Goal: Task Accomplishment & Management: Use online tool/utility

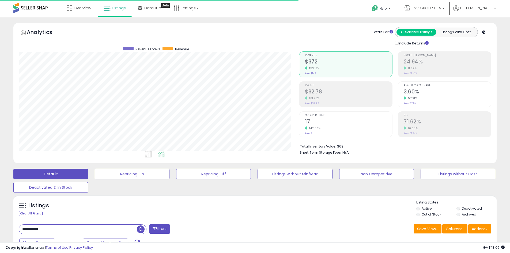
scroll to position [100, 0]
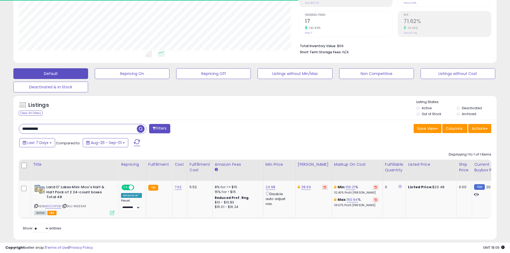
click at [59, 127] on input "**********" at bounding box center [78, 128] width 118 height 9
paste input "text"
type input "**********"
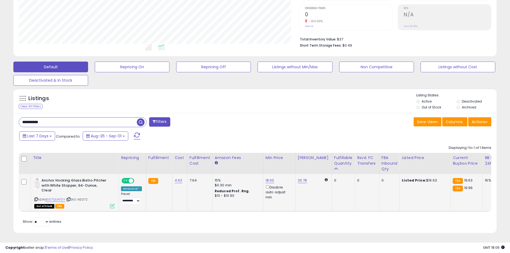
scroll to position [111, 0]
click at [268, 178] on link "18.00" at bounding box center [269, 180] width 9 height 5
type input "****"
click button "submit" at bounding box center [282, 161] width 9 height 8
click at [65, 118] on input "**********" at bounding box center [78, 121] width 118 height 9
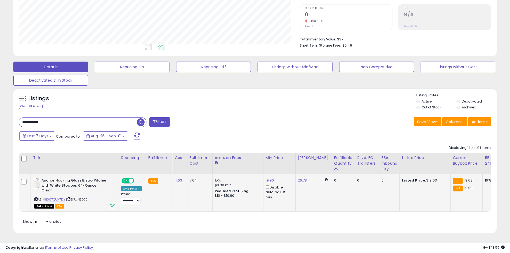
click at [65, 118] on input "**********" at bounding box center [78, 121] width 118 height 9
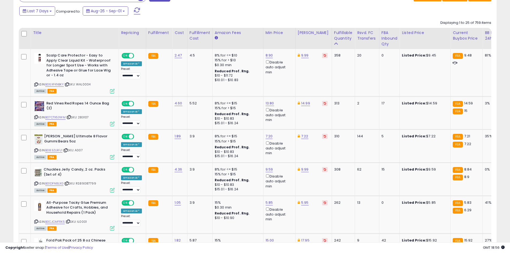
scroll to position [1071, 0]
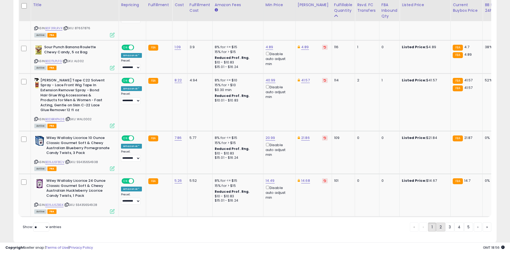
click at [441, 222] on link "2" at bounding box center [440, 226] width 9 height 9
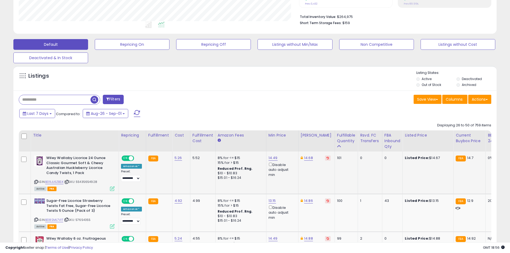
scroll to position [159, 0]
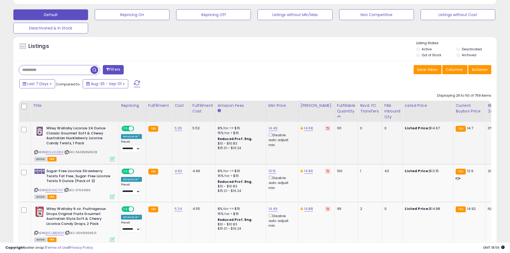
click at [61, 149] on div "ASIN: B09JL6ZBSK | SKU: 55435654928 Active FBA" at bounding box center [74, 143] width 80 height 35
click at [60, 153] on link "B09JL6ZBSK" at bounding box center [54, 152] width 18 height 5
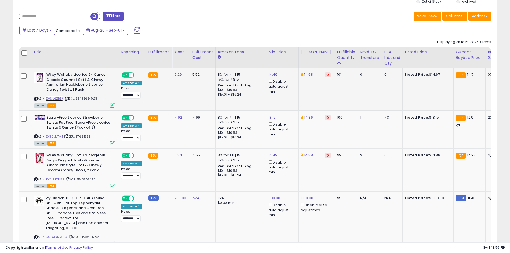
scroll to position [240, 0]
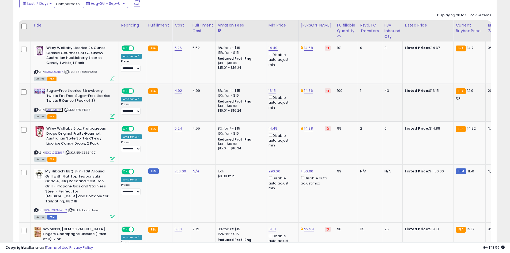
click at [50, 110] on link "B08SML7V1T" at bounding box center [54, 110] width 18 height 5
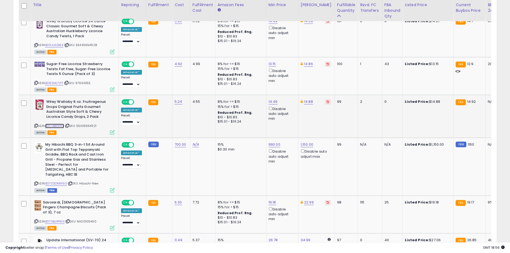
click at [59, 124] on link "B0CLBBDR9P" at bounding box center [54, 126] width 19 height 5
click at [309, 101] on link "14.88" at bounding box center [308, 101] width 9 height 5
type input "*****"
click button "submit" at bounding box center [321, 83] width 9 height 8
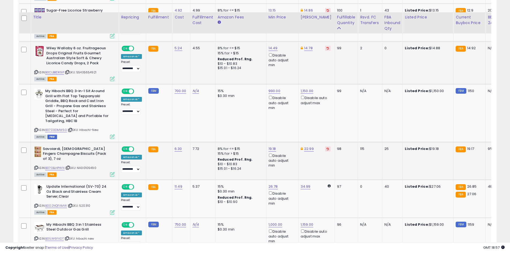
scroll to position [373, 0]
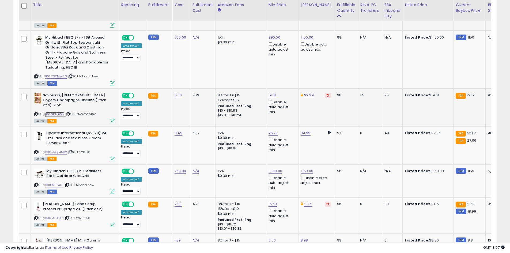
click at [51, 112] on link "B07GBJ4PWN" at bounding box center [54, 114] width 19 height 5
click at [270, 93] on link "19.18" at bounding box center [271, 95] width 7 height 5
type input "**"
click button "submit" at bounding box center [285, 71] width 9 height 8
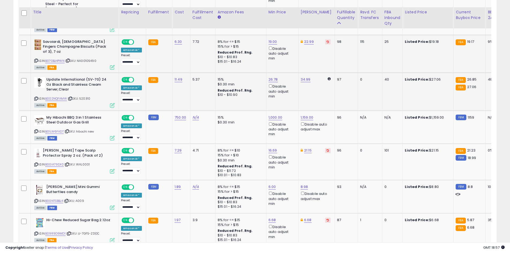
scroll to position [454, 0]
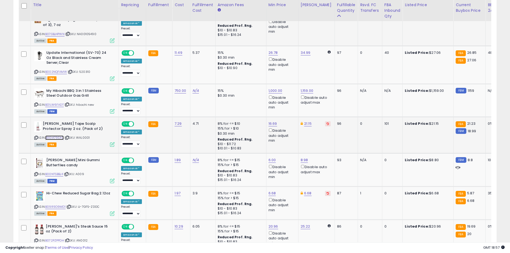
click at [61, 135] on link "B00IA79SX0" at bounding box center [54, 137] width 18 height 5
click at [304, 121] on link "21.15" at bounding box center [307, 123] width 7 height 5
type input "*****"
click button "submit" at bounding box center [321, 100] width 9 height 8
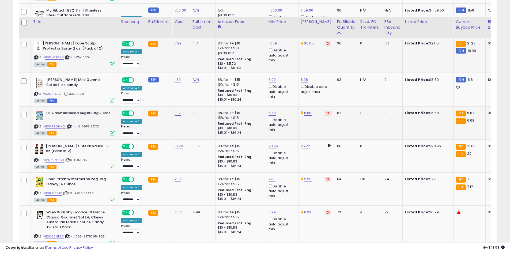
scroll to position [587, 0]
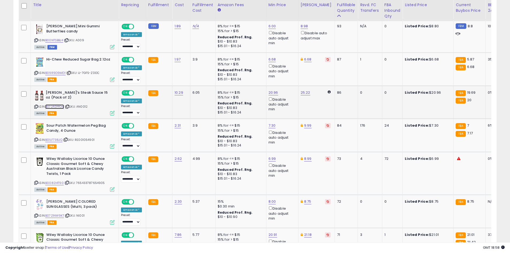
click at [63, 104] on link "B072PZPPDH" at bounding box center [54, 106] width 19 height 5
click at [276, 90] on div "20.96 Disable auto adjust min" at bounding box center [281, 101] width 26 height 22
click at [268, 90] on link "20.96" at bounding box center [273, 92] width 10 height 5
click at [260, 61] on td "8% for <= $15 15% for > $15 Reduced Prof. Rng. $10 - $10.83 $15.01 - $16.24" at bounding box center [240, 68] width 51 height 33
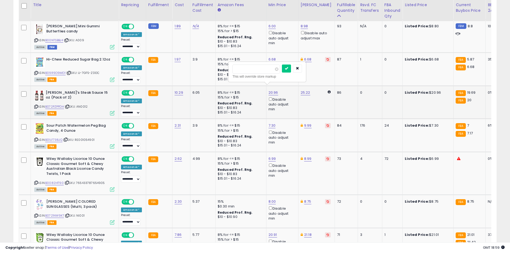
click at [252, 74] on div "This will override store markup" at bounding box center [267, 76] width 70 height 5
click at [252, 68] on input "*****" at bounding box center [256, 68] width 48 height 9
type input "*"
type input "*****"
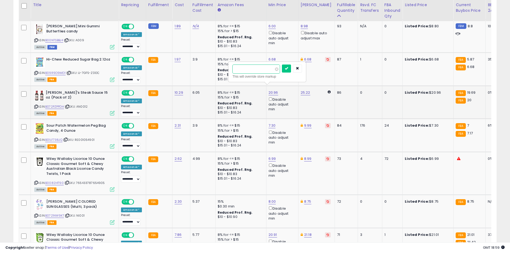
click button "submit" at bounding box center [286, 68] width 9 height 8
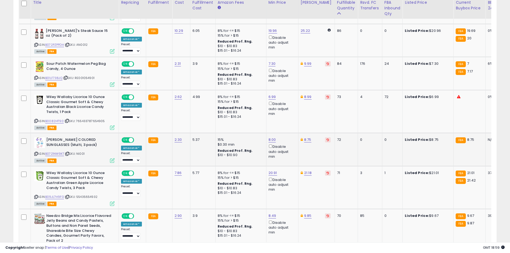
scroll to position [653, 0]
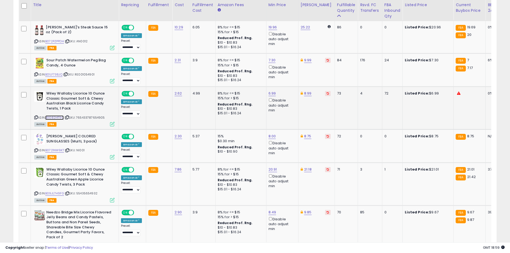
click at [59, 115] on link "B0082I4T90" at bounding box center [54, 117] width 18 height 5
click at [55, 191] on link "B09JL7H9FG" at bounding box center [54, 193] width 19 height 5
click at [268, 167] on link "20.91" at bounding box center [272, 169] width 9 height 5
type input "*****"
click button "submit" at bounding box center [285, 145] width 9 height 8
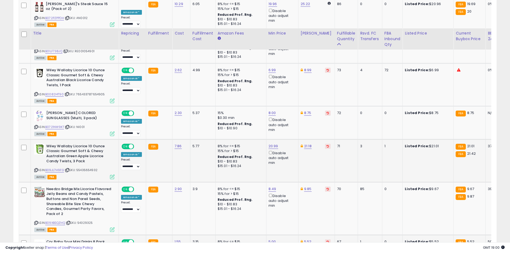
scroll to position [706, 0]
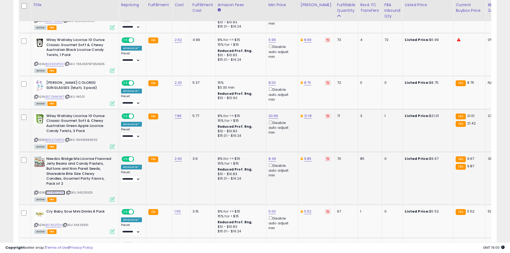
click at [54, 190] on link "B09XBSQZHQ" at bounding box center [55, 192] width 20 height 5
click at [305, 156] on link "9.85" at bounding box center [307, 158] width 7 height 5
type input "****"
click button "submit" at bounding box center [321, 135] width 9 height 8
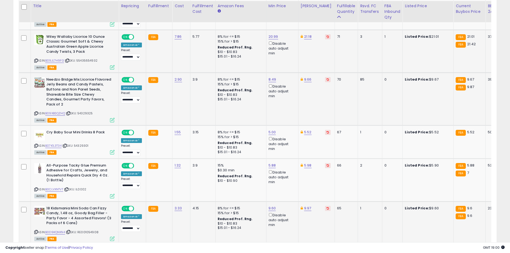
scroll to position [786, 0]
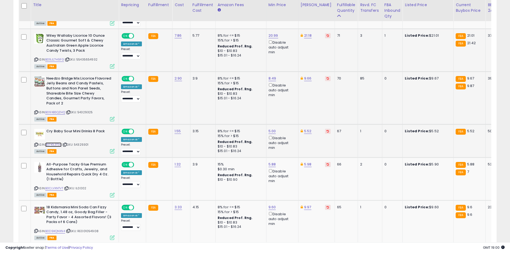
click at [62, 142] on link "B07K1L3T34" at bounding box center [53, 144] width 16 height 5
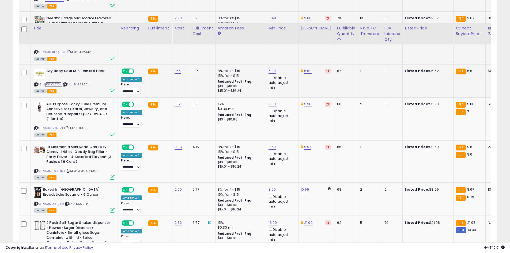
scroll to position [888, 0]
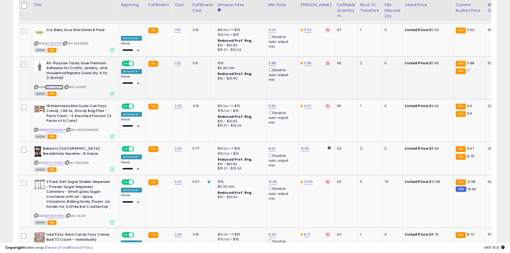
click at [49, 85] on link "B0CLVXNTVT" at bounding box center [54, 87] width 18 height 5
click at [271, 60] on link "5.88" at bounding box center [271, 62] width 7 height 5
type input "***"
click button "submit" at bounding box center [285, 34] width 9 height 8
click at [306, 60] on link "5.98" at bounding box center [307, 62] width 7 height 5
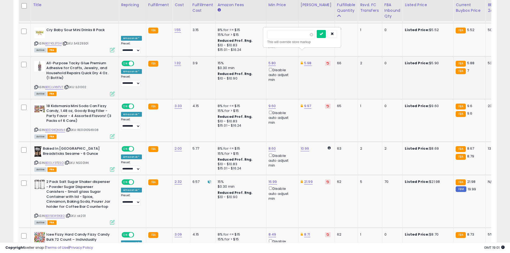
type input "****"
click button "submit" at bounding box center [321, 34] width 9 height 8
click at [48, 128] on link "B0D9KQNXN4" at bounding box center [55, 130] width 20 height 5
click at [274, 104] on div "9.60 Disable auto adjust min" at bounding box center [281, 115] width 26 height 22
click at [273, 103] on link "9.60" at bounding box center [271, 105] width 7 height 5
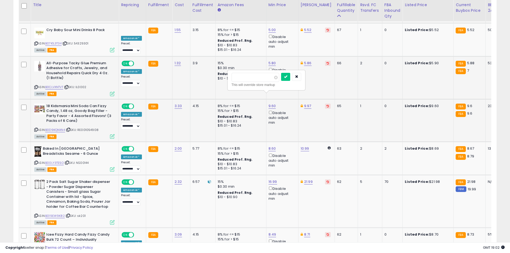
type input "***"
click button "submit" at bounding box center [285, 77] width 9 height 8
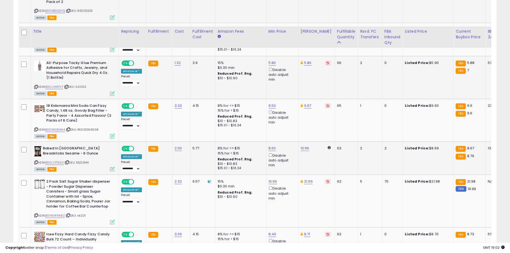
scroll to position [914, 0]
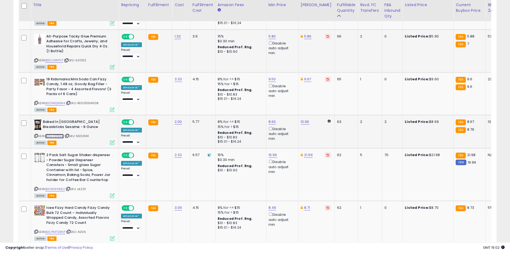
click at [54, 134] on link "B00LY3TE5O" at bounding box center [54, 136] width 18 height 5
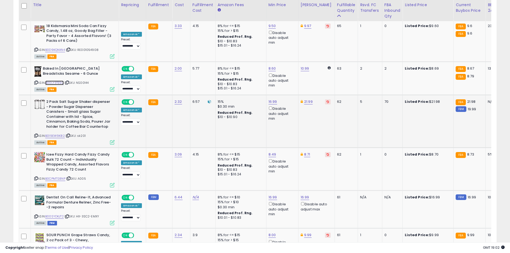
scroll to position [968, 0]
click at [61, 133] on link "B019EW9K82" at bounding box center [55, 135] width 20 height 5
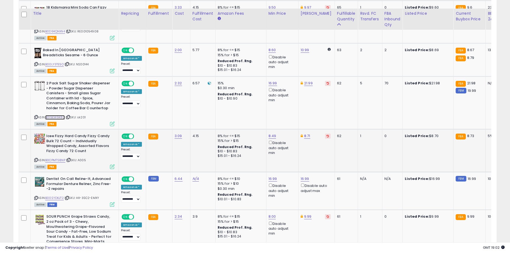
scroll to position [995, 0]
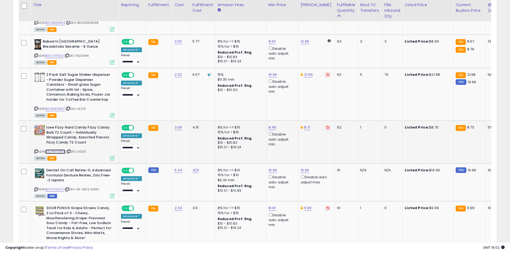
click at [56, 149] on link "B0CPM7S8NP" at bounding box center [55, 151] width 20 height 5
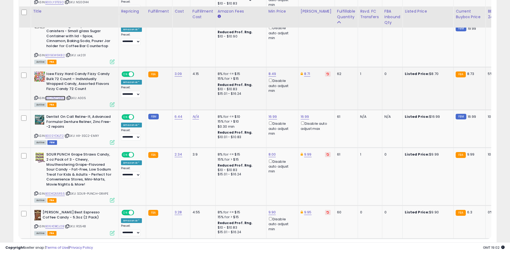
scroll to position [1075, 0]
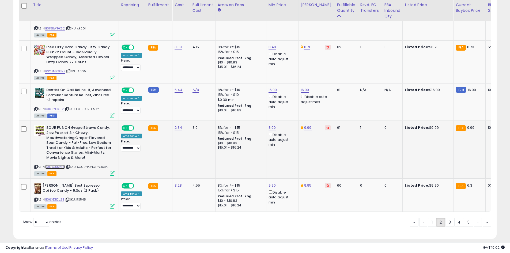
click at [61, 165] on link "B0DKQ55R55" at bounding box center [55, 167] width 20 height 5
click at [55, 197] on link "B06XDBCJ2B" at bounding box center [54, 199] width 19 height 5
click at [268, 183] on link "9.90" at bounding box center [271, 185] width 7 height 5
type input "*"
type input "****"
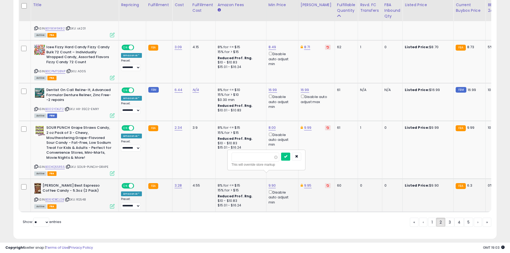
click button "submit" at bounding box center [285, 157] width 9 height 8
click at [445, 218] on link "3" at bounding box center [449, 222] width 9 height 9
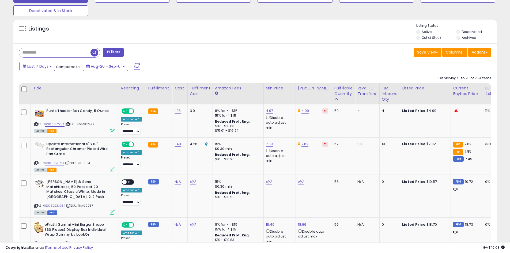
scroll to position [186, 0]
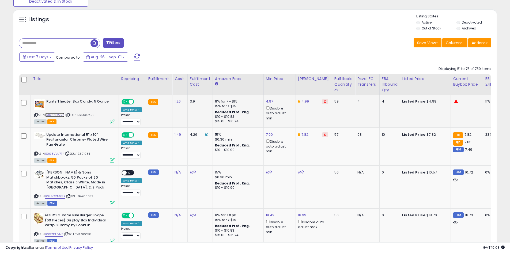
click at [52, 116] on link "B0068L27VA" at bounding box center [54, 115] width 19 height 5
click at [305, 102] on link "4.99" at bounding box center [305, 101] width 8 height 5
type input "****"
click button "submit" at bounding box center [318, 82] width 9 height 8
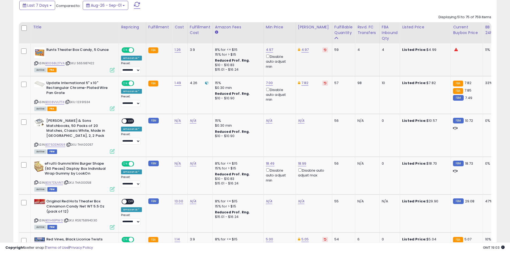
scroll to position [240, 0]
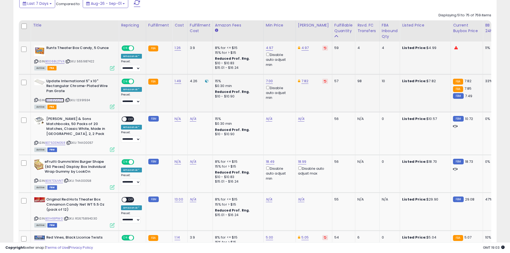
click at [62, 99] on link "B008VVU7T4" at bounding box center [54, 100] width 19 height 5
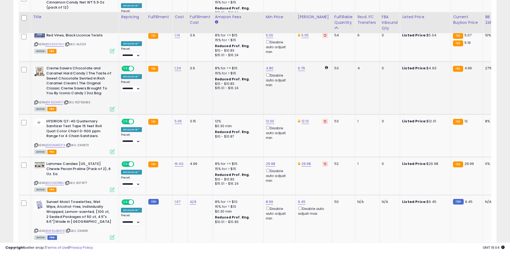
scroll to position [454, 0]
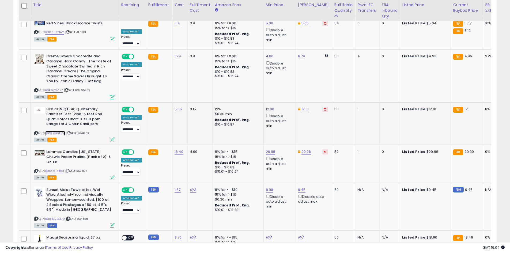
click at [55, 131] on link "B09GNXRD73" at bounding box center [55, 133] width 20 height 5
click at [268, 107] on link "12.00" at bounding box center [270, 109] width 9 height 5
type input "****"
click button "submit" at bounding box center [282, 85] width 9 height 8
click at [304, 107] on link "12.13" at bounding box center [304, 109] width 7 height 5
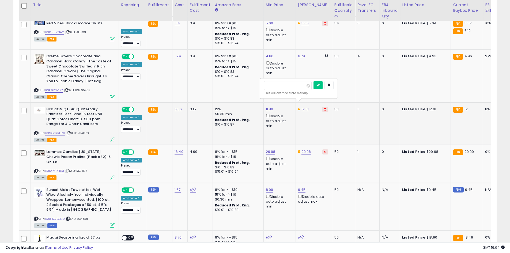
type input "*"
type input "*****"
click button "submit" at bounding box center [317, 85] width 9 height 8
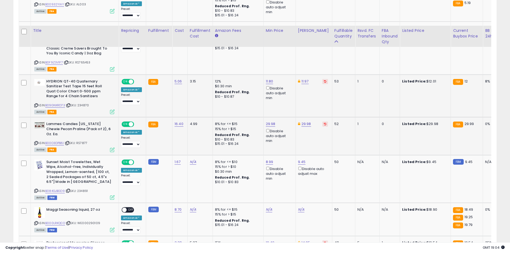
scroll to position [507, 0]
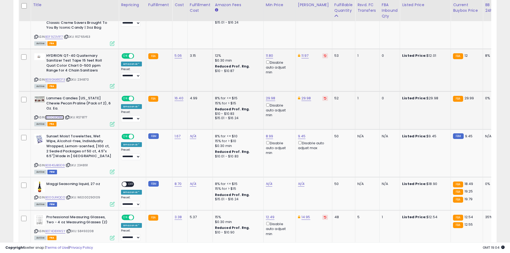
click at [59, 115] on link "B00O3DPB6I" at bounding box center [54, 117] width 19 height 5
click at [267, 96] on link "29.98" at bounding box center [271, 98] width 10 height 5
type input "*****"
click button "submit" at bounding box center [283, 74] width 9 height 8
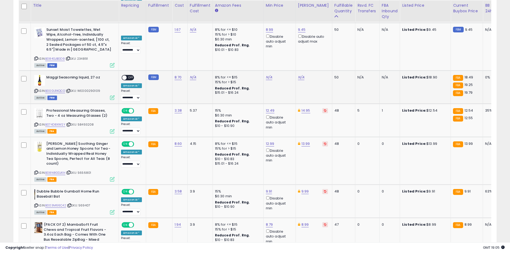
scroll to position [614, 0]
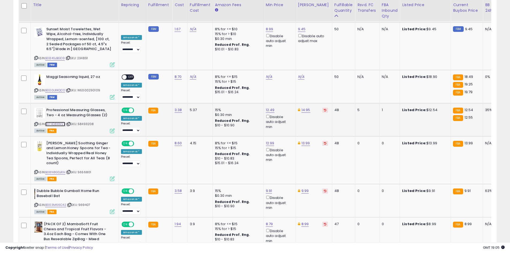
click at [52, 122] on link "B074D8XWSY" at bounding box center [55, 124] width 20 height 5
click at [303, 107] on link "14.95" at bounding box center [305, 109] width 9 height 5
type input "*"
type input "*****"
click button "submit" at bounding box center [318, 81] width 9 height 8
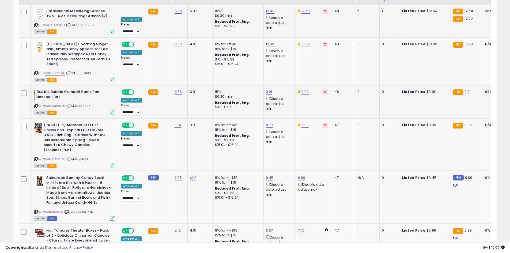
scroll to position [748, 0]
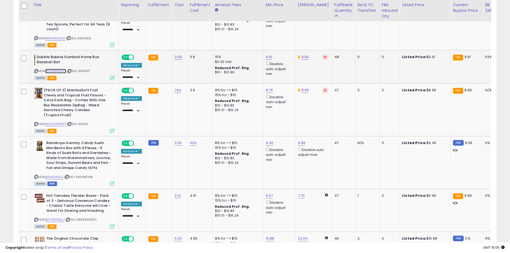
click at [60, 69] on link "B003M66C42" at bounding box center [55, 71] width 21 height 5
click at [266, 54] on link "9.91" at bounding box center [269, 56] width 6 height 5
type input "***"
click button "submit" at bounding box center [281, 28] width 9 height 8
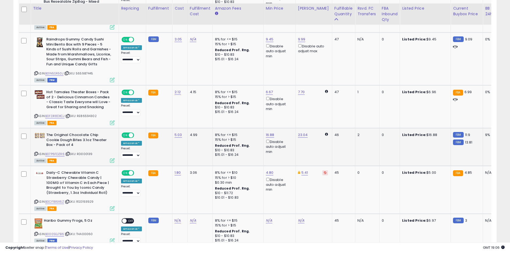
scroll to position [855, 0]
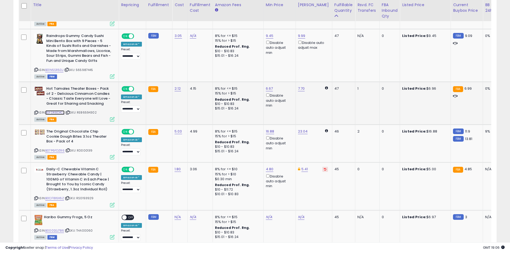
click at [50, 110] on link "B0FDR8DXCJ" at bounding box center [54, 112] width 19 height 5
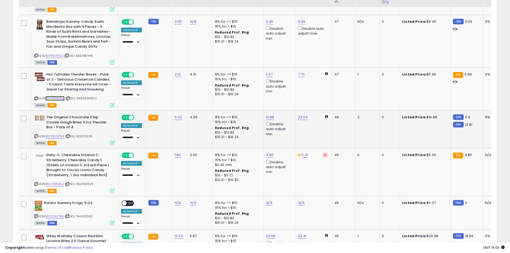
scroll to position [882, 0]
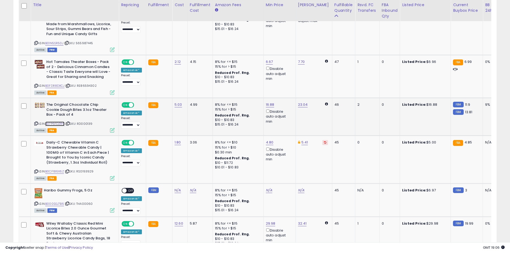
click at [62, 121] on link "B07P6FDZR6" at bounding box center [54, 123] width 19 height 5
click at [269, 102] on link "16.88" at bounding box center [270, 104] width 9 height 5
type input "*****"
click button "submit" at bounding box center [283, 76] width 9 height 8
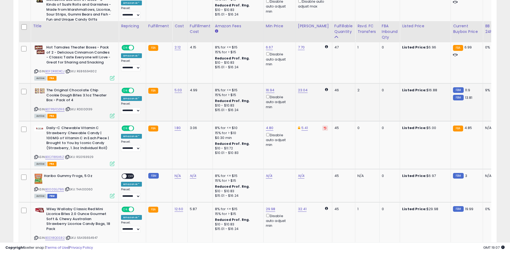
scroll to position [935, 0]
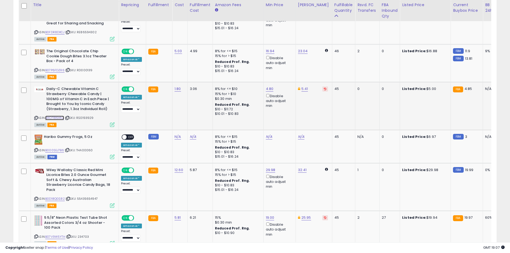
click at [53, 116] on link "B0CF186X6Z" at bounding box center [54, 118] width 19 height 5
click at [324, 88] on icon at bounding box center [325, 89] width 2 height 3
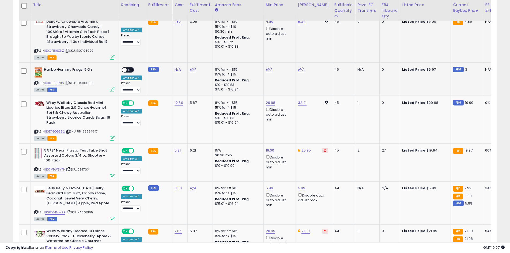
scroll to position [1016, 0]
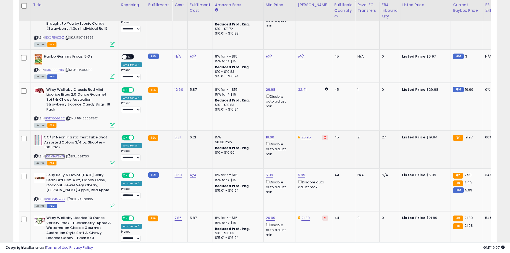
click at [55, 154] on link "B07V9W5YTH" at bounding box center [55, 156] width 20 height 5
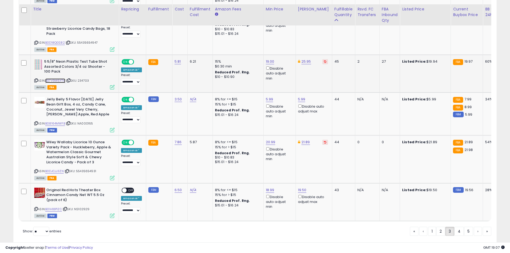
scroll to position [1096, 0]
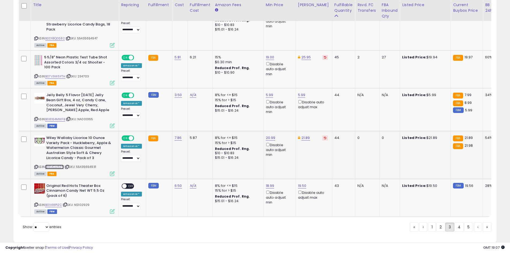
click at [55, 165] on link "B0DJCJJ3ZN" at bounding box center [54, 167] width 18 height 5
click at [460, 222] on link "4" at bounding box center [459, 226] width 10 height 9
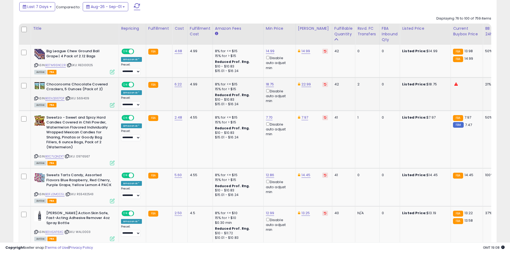
scroll to position [245, 0]
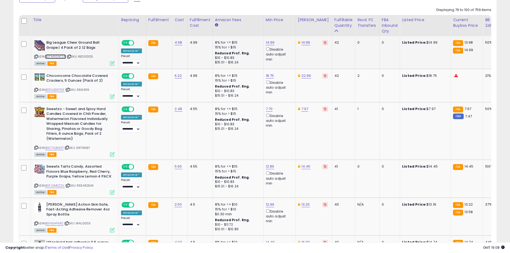
click at [55, 59] on link "B07M9SNC2R" at bounding box center [55, 56] width 21 height 5
click at [268, 45] on link "14.99" at bounding box center [270, 42] width 9 height 5
type input "****"
click button "submit" at bounding box center [282, 24] width 9 height 8
click at [59, 89] on link "B0DLQGS7QF" at bounding box center [54, 90] width 19 height 5
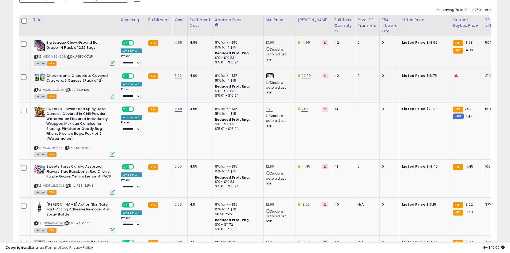
click at [270, 77] on link "18.75" at bounding box center [270, 75] width 8 height 5
type input "*****"
click button "submit" at bounding box center [282, 57] width 9 height 8
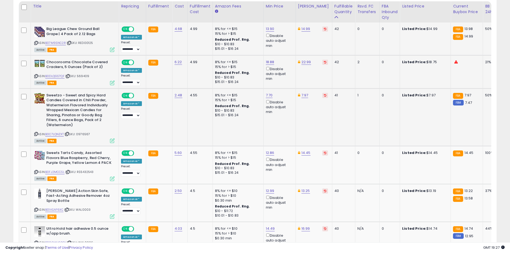
scroll to position [272, 0]
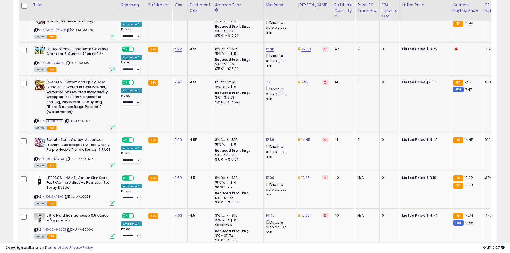
click at [57, 121] on link "B0C7LQNZXT" at bounding box center [54, 121] width 18 height 5
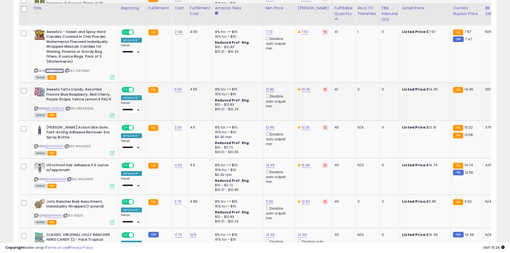
scroll to position [325, 0]
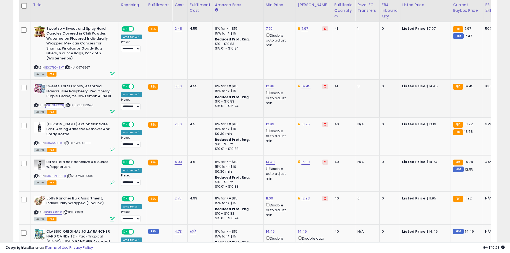
click at [59, 105] on link "B0FJ2MCCSL" at bounding box center [54, 105] width 19 height 5
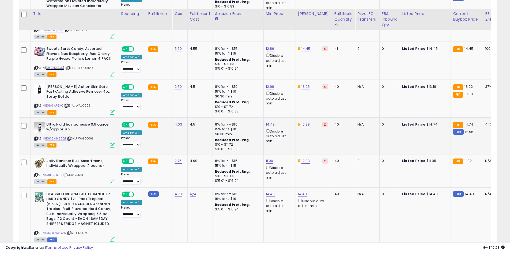
scroll to position [379, 0]
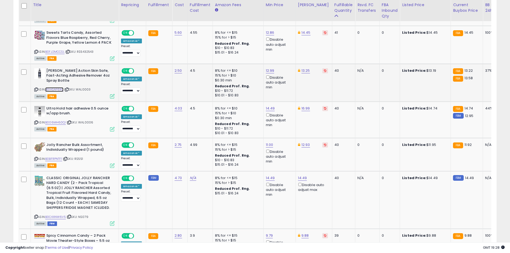
click at [58, 89] on link "B01ASAF6XC" at bounding box center [54, 89] width 18 height 5
click at [63, 121] on link "B006MH60QI" at bounding box center [55, 122] width 21 height 5
drag, startPoint x: 304, startPoint y: 105, endPoint x: 304, endPoint y: 108, distance: 3.0
click at [304, 108] on td "16.99" at bounding box center [313, 119] width 36 height 36
click at [305, 109] on link "16.99" at bounding box center [305, 108] width 9 height 5
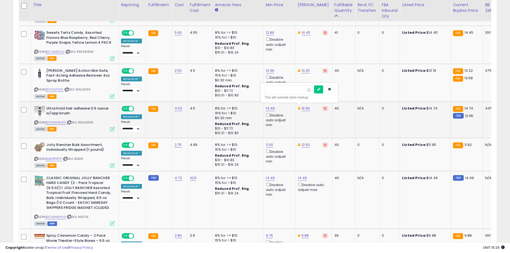
type input "*"
type input "*****"
click button "submit" at bounding box center [318, 89] width 9 height 8
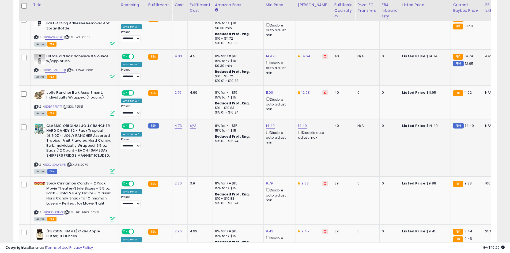
scroll to position [432, 0]
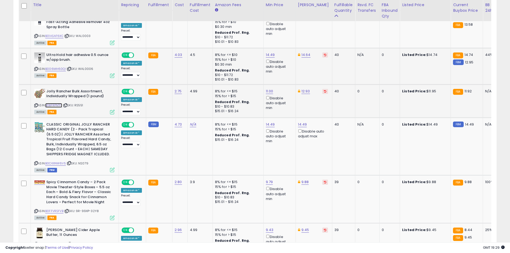
click at [57, 103] on link "B0BFRPNTF1" at bounding box center [53, 105] width 17 height 5
click at [305, 90] on link "12.93" at bounding box center [305, 91] width 9 height 5
type input "*"
type input "****"
click button "submit" at bounding box center [318, 72] width 9 height 8
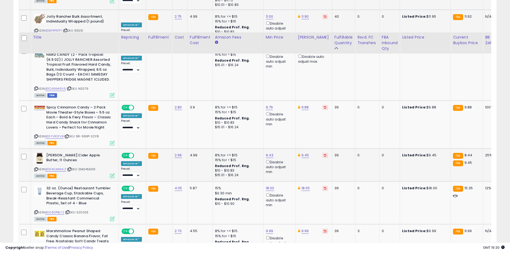
scroll to position [539, 0]
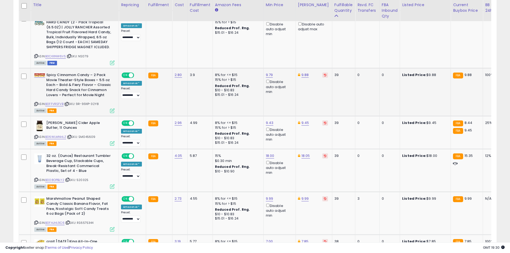
click at [56, 101] on div "ASIN: B0FFVRSFVB | SKU: 9R-99XP-32Y8 Active FBA" at bounding box center [74, 93] width 80 height 40
click at [57, 103] on link "B0FFVRSFVB" at bounding box center [54, 104] width 18 height 5
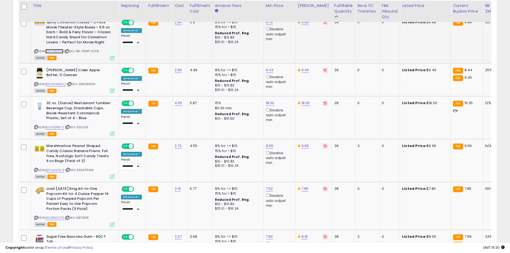
scroll to position [593, 0]
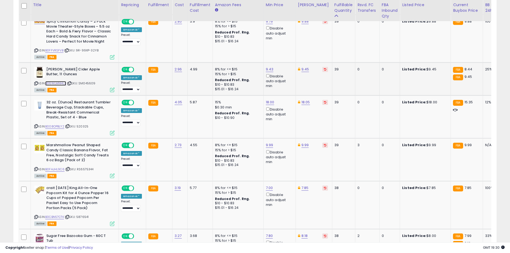
click at [59, 85] on link "B06WLMNHLZ" at bounding box center [55, 83] width 21 height 5
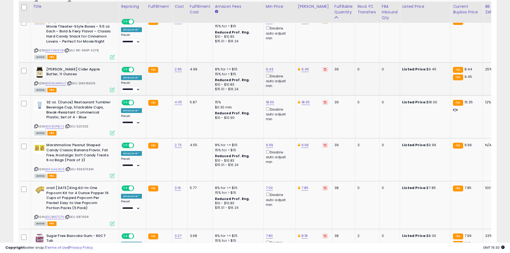
scroll to position [619, 0]
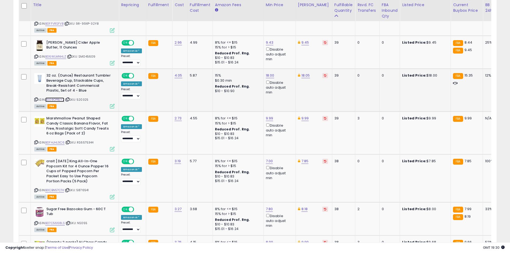
click at [56, 101] on link "B008OPBLY2" at bounding box center [54, 99] width 19 height 5
click at [267, 75] on link "18.00" at bounding box center [270, 75] width 9 height 5
type input "*"
type input "**"
click button "submit" at bounding box center [282, 56] width 9 height 8
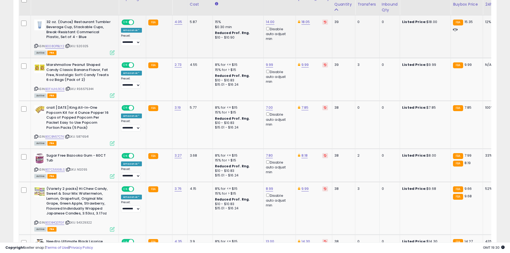
scroll to position [646, 0]
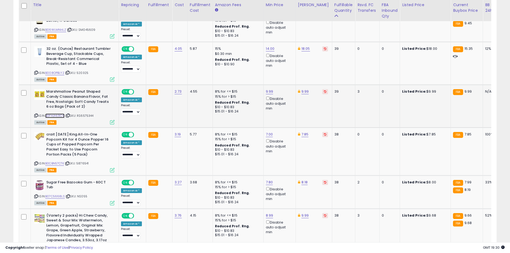
click at [49, 116] on link "B0FHJHL9C6" at bounding box center [54, 115] width 19 height 5
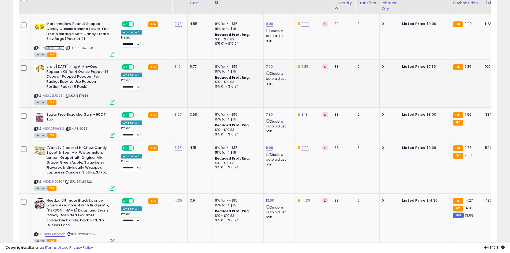
scroll to position [727, 0]
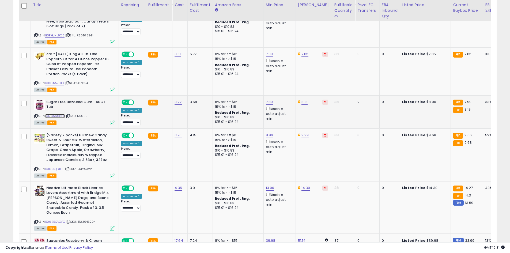
click at [52, 115] on link "B07C5668LS" at bounding box center [55, 116] width 20 height 5
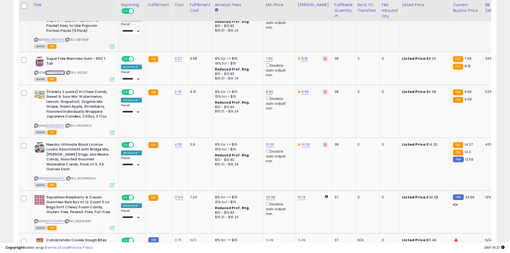
scroll to position [780, 0]
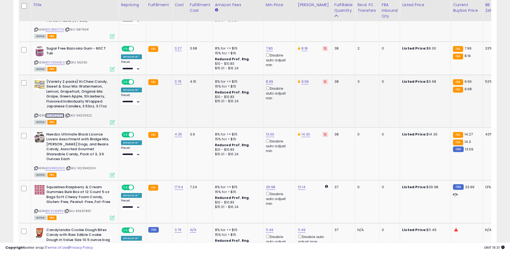
click at [52, 114] on link "B0DB4QDTGF" at bounding box center [54, 115] width 19 height 5
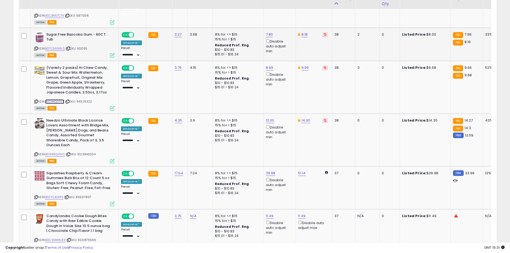
scroll to position [834, 0]
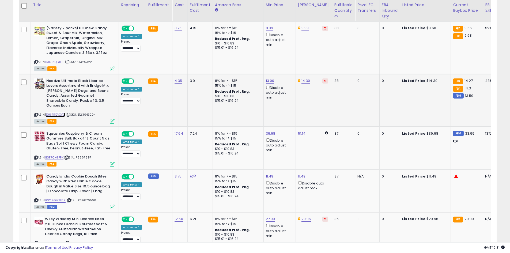
click at [61, 112] on link "B09RRQVXVC" at bounding box center [55, 114] width 20 height 5
click at [305, 81] on link "14.30" at bounding box center [305, 80] width 9 height 5
type input "*****"
click button "submit" at bounding box center [318, 62] width 9 height 8
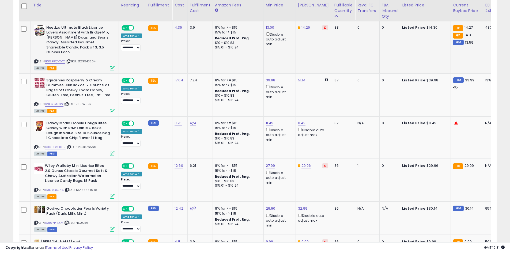
scroll to position [887, 0]
click at [54, 102] on link "B0FFCXGPPX" at bounding box center [54, 104] width 18 height 5
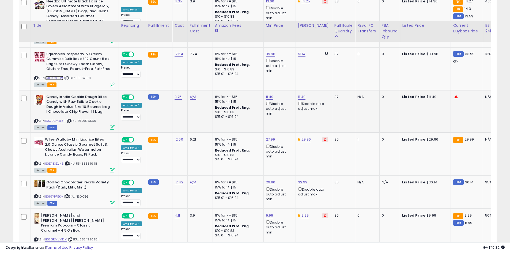
scroll to position [941, 0]
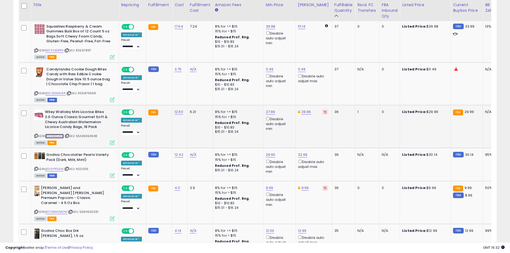
click at [54, 134] on link "B0D18XDJNS" at bounding box center [54, 136] width 18 height 5
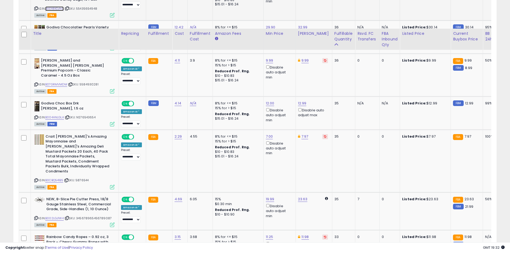
scroll to position [1101, 0]
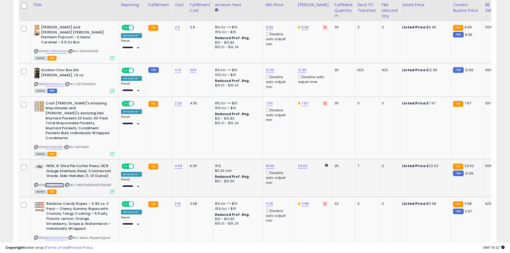
click at [58, 183] on link "B002LGJ1W4" at bounding box center [54, 185] width 18 height 5
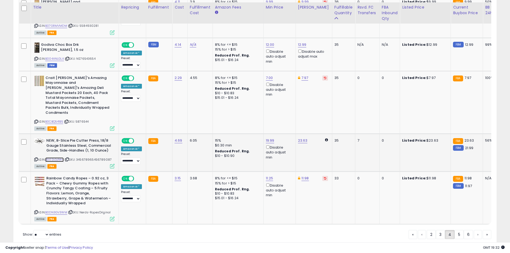
scroll to position [1129, 0]
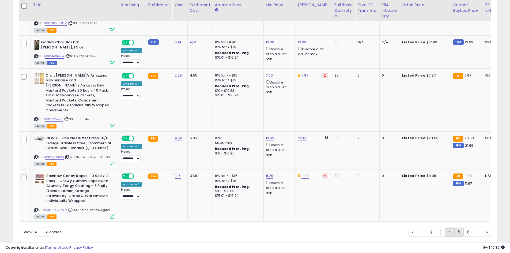
click at [457, 227] on link "5" at bounding box center [458, 231] width 9 height 9
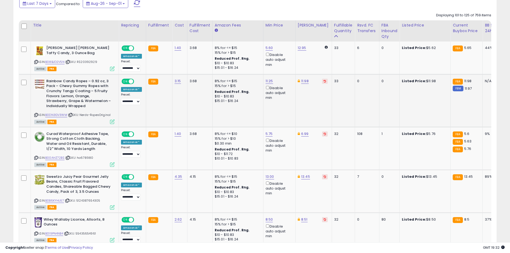
scroll to position [293, 0]
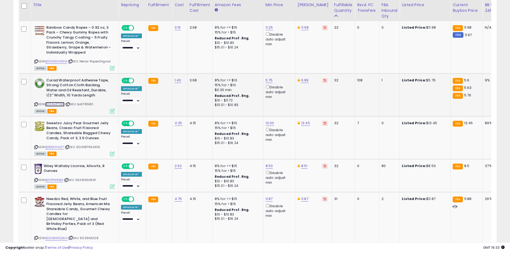
click at [55, 102] on link "B00AHZ72BS" at bounding box center [54, 104] width 19 height 5
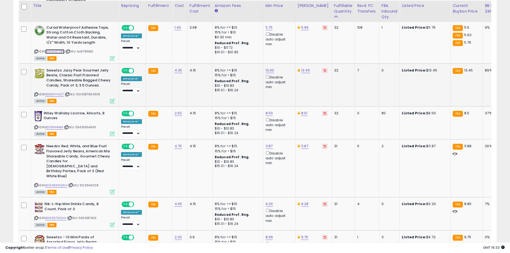
scroll to position [347, 0]
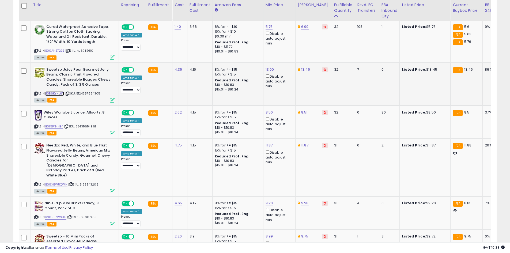
click at [53, 94] on link "B0B6KYHL67" at bounding box center [54, 93] width 19 height 5
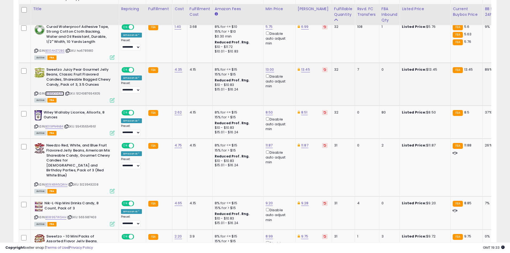
scroll to position [373, 0]
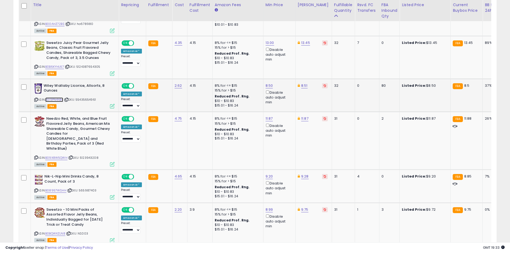
click at [56, 99] on link "B019PN4NB4" at bounding box center [54, 99] width 18 height 5
click at [267, 85] on link "8.50" at bounding box center [268, 85] width 7 height 5
type input "***"
click button "submit" at bounding box center [282, 67] width 9 height 8
click at [306, 86] on div "8.51" at bounding box center [313, 85] width 30 height 5
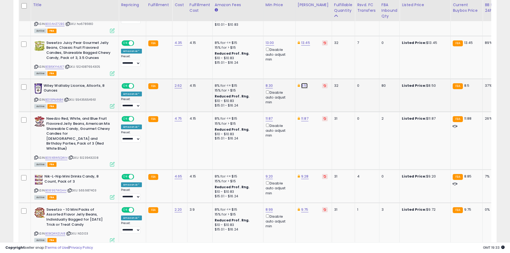
click at [305, 86] on link "8.51" at bounding box center [304, 85] width 6 height 5
type input "****"
click button "submit" at bounding box center [317, 67] width 9 height 8
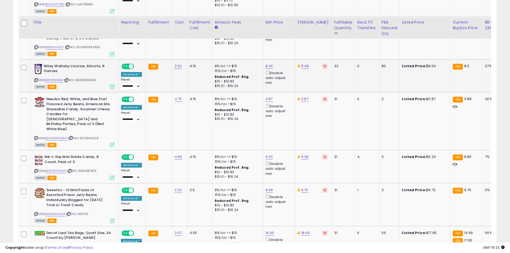
scroll to position [427, 0]
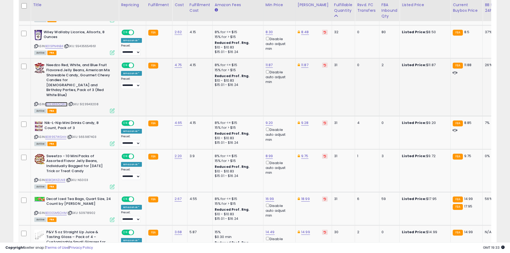
click at [63, 102] on link "B09X8W5QWH" at bounding box center [56, 104] width 22 height 5
click at [304, 66] on link "11.87" at bounding box center [304, 64] width 7 height 5
click at [269, 64] on link "11.87" at bounding box center [268, 64] width 7 height 5
type input "****"
click button "submit" at bounding box center [282, 46] width 9 height 8
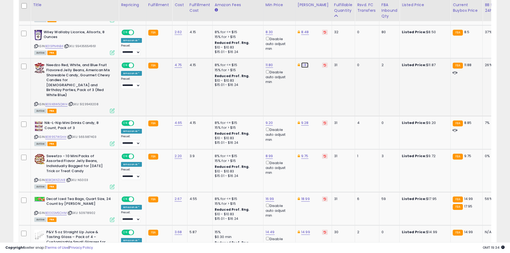
click at [305, 65] on link "11.87" at bounding box center [304, 64] width 7 height 5
type input "*****"
click button "submit" at bounding box center [317, 46] width 9 height 8
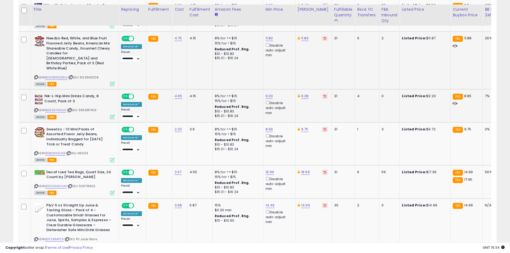
scroll to position [507, 0]
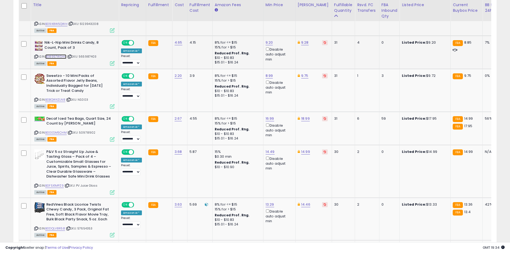
click at [48, 54] on link "B08957WSHH" at bounding box center [55, 56] width 21 height 5
click at [268, 40] on link "9.20" at bounding box center [268, 42] width 7 height 5
type input "*"
type input "***"
click button "submit" at bounding box center [282, 19] width 9 height 8
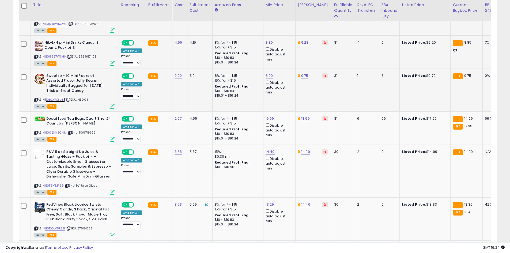
click at [56, 97] on link "B0BQWXZLN8" at bounding box center [55, 99] width 20 height 5
click at [304, 73] on link "9.75" at bounding box center [304, 75] width 7 height 5
type input "****"
click button "submit" at bounding box center [317, 52] width 9 height 8
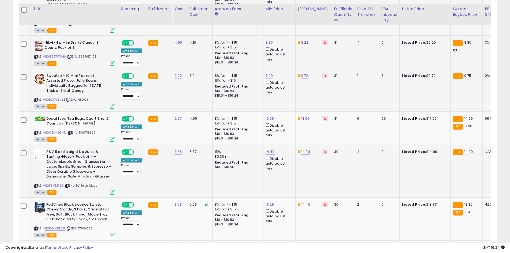
scroll to position [534, 0]
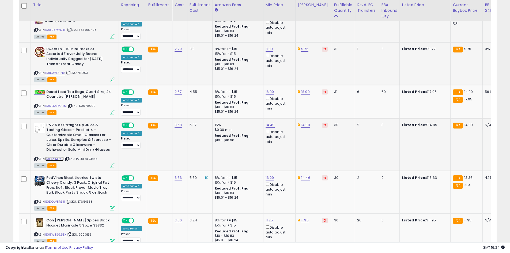
click at [58, 157] on link "B0F5X1MPZ9" at bounding box center [54, 159] width 18 height 5
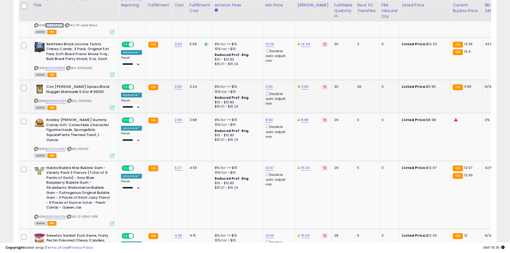
scroll to position [668, 0]
click at [59, 98] on div "ASIN: B08W3S928X | SKU: 2000153 Active FBA" at bounding box center [74, 96] width 80 height 25
click at [60, 98] on link "B08W3S928X" at bounding box center [55, 100] width 21 height 5
click at [61, 146] on link "B0DSCH2SMV" at bounding box center [55, 148] width 21 height 5
click at [268, 117] on link "8.90" at bounding box center [268, 119] width 7 height 5
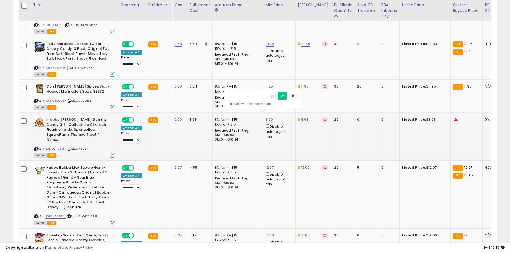
type input "*"
click button "submit" at bounding box center [282, 96] width 9 height 8
click at [305, 117] on link "8.98" at bounding box center [304, 119] width 7 height 5
type input "*"
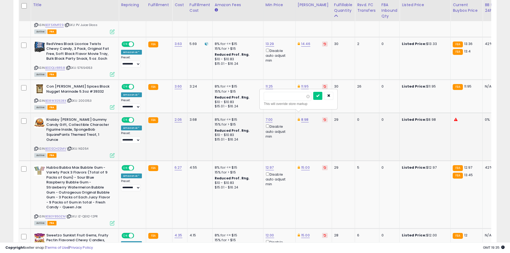
type input "****"
click button "submit" at bounding box center [317, 96] width 9 height 8
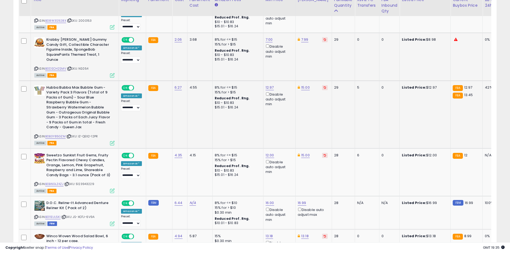
scroll to position [748, 0]
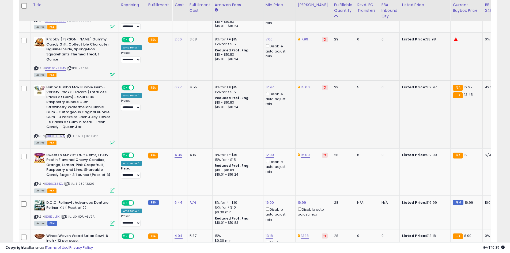
click at [53, 134] on link "B0B3Y85GZM" at bounding box center [55, 136] width 20 height 5
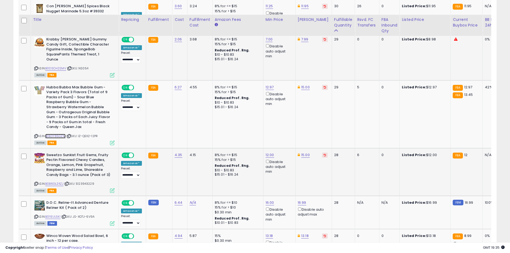
scroll to position [801, 0]
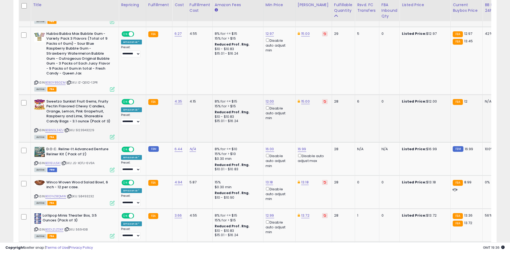
click at [64, 121] on div "ASIN: B0B6GLZ4ZJ | SKU: 5123943229 Active FBA" at bounding box center [74, 119] width 80 height 40
click at [62, 128] on link "B0B6GLZ4ZJ" at bounding box center [54, 130] width 18 height 5
click at [269, 99] on link "12.00" at bounding box center [269, 101] width 9 height 5
type input "*****"
click button "submit" at bounding box center [282, 72] width 9 height 8
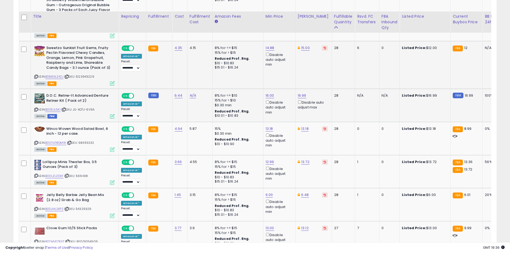
scroll to position [909, 0]
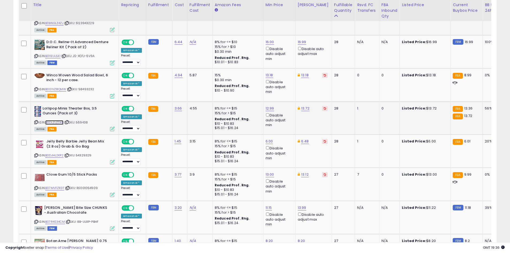
click at [54, 120] on link "B0DLZLZDXF" at bounding box center [54, 122] width 18 height 5
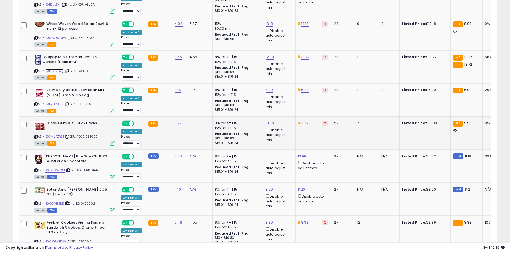
scroll to position [962, 0]
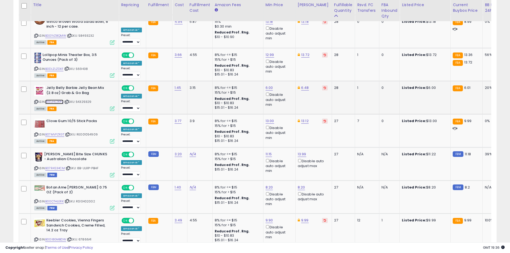
click at [55, 100] on link "B0DJHL2KP2" at bounding box center [54, 102] width 18 height 5
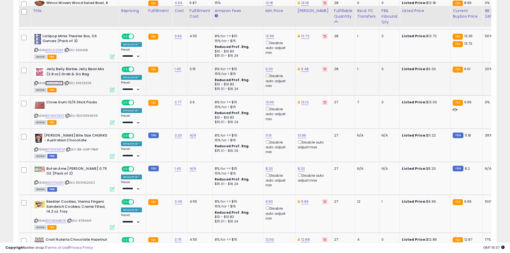
scroll to position [989, 0]
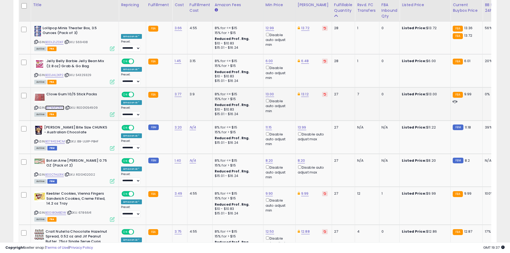
click at [53, 105] on link "B07MVFZR3T" at bounding box center [54, 107] width 19 height 5
click at [269, 92] on link "13.00" at bounding box center [269, 94] width 9 height 5
click at [278, 61] on button "submit" at bounding box center [282, 65] width 9 height 8
type input "*"
type input "***"
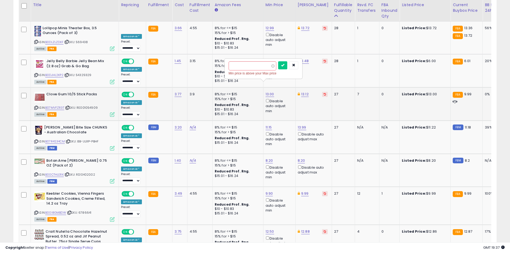
click button "submit" at bounding box center [282, 65] width 9 height 8
click at [301, 92] on link "13.12" at bounding box center [304, 94] width 7 height 5
type input "*"
type input "****"
click button "submit" at bounding box center [317, 65] width 9 height 8
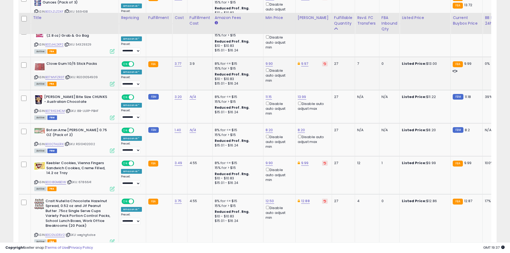
scroll to position [1042, 0]
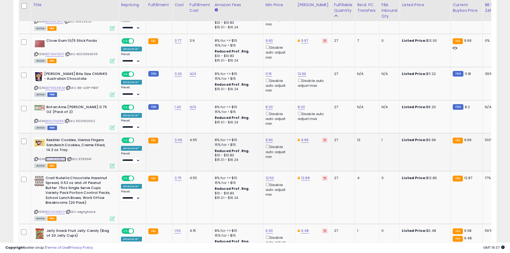
click at [58, 157] on link "B00I8GMBDW" at bounding box center [55, 159] width 21 height 5
click at [303, 137] on link "9.99" at bounding box center [304, 139] width 7 height 5
type input "****"
click button "submit" at bounding box center [317, 111] width 9 height 8
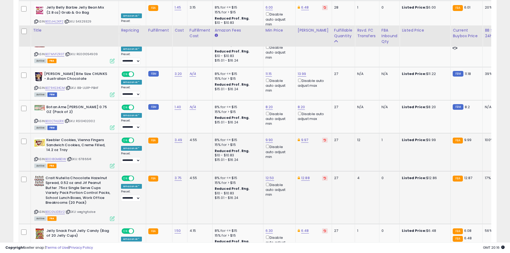
scroll to position [1069, 0]
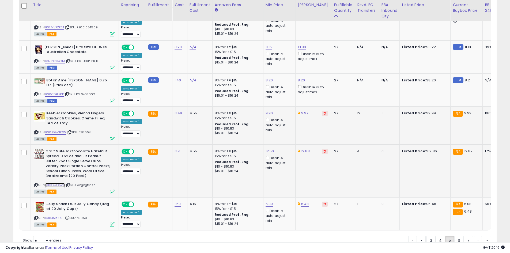
click at [50, 183] on link "B0CGVJD5V2" at bounding box center [55, 185] width 20 height 5
click at [61, 216] on link "B0845PCP9P" at bounding box center [54, 218] width 19 height 5
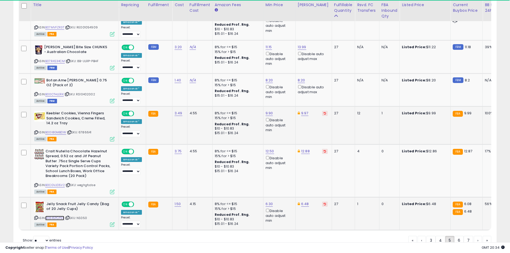
click at [62, 216] on link "B0845PCP9P" at bounding box center [54, 218] width 19 height 5
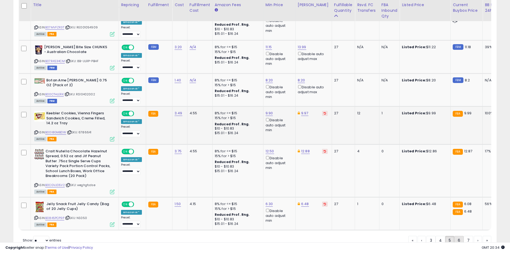
click at [462, 236] on link "6" at bounding box center [458, 240] width 9 height 9
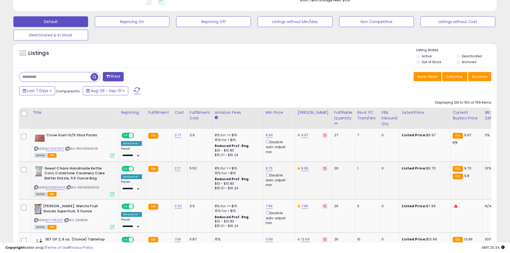
scroll to position [159, 0]
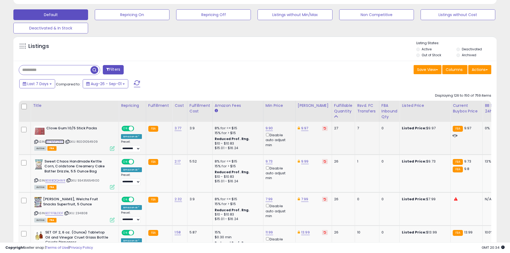
click at [62, 142] on link "B07MVFZR3T" at bounding box center [54, 141] width 19 height 5
click at [315, 131] on td "9.97" at bounding box center [313, 138] width 36 height 33
click at [324, 129] on icon at bounding box center [325, 128] width 2 height 3
click at [271, 127] on div "9.90 Disable auto adjust min" at bounding box center [278, 137] width 26 height 22
click at [269, 127] on link "9.90" at bounding box center [268, 128] width 7 height 5
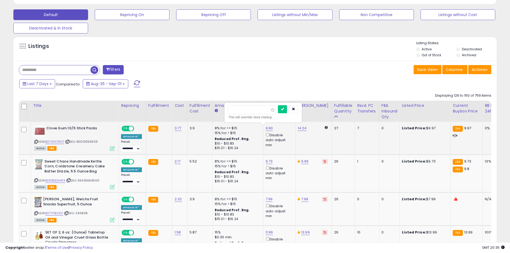
type input "*"
type input "*****"
click button "submit" at bounding box center [282, 109] width 9 height 8
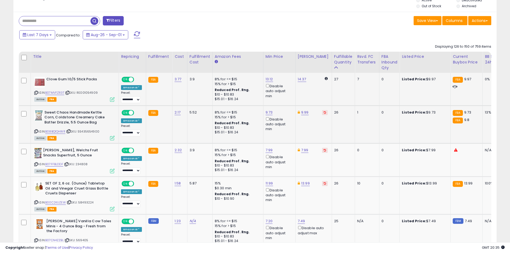
scroll to position [213, 0]
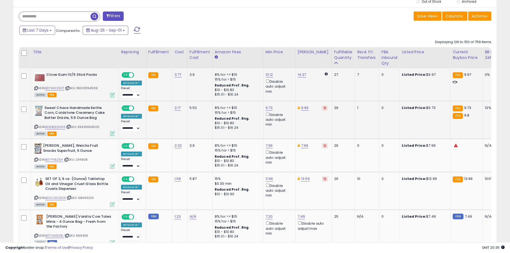
click at [59, 124] on div "ASIN: B08BQ1QHWR | SKU: 55435654900 Active FBA" at bounding box center [74, 120] width 80 height 30
click at [59, 126] on link "B08BQ1QHWR" at bounding box center [55, 127] width 20 height 5
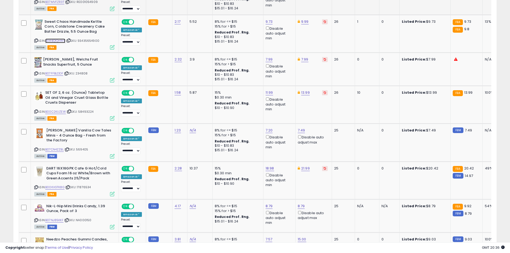
scroll to position [320, 0]
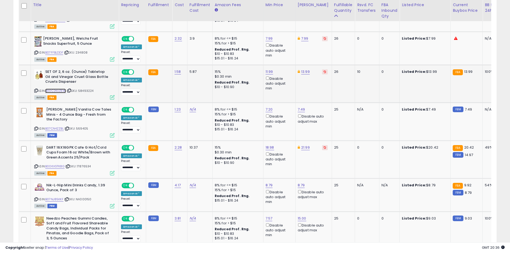
click at [61, 92] on link "B00C2KUZEW" at bounding box center [55, 91] width 21 height 5
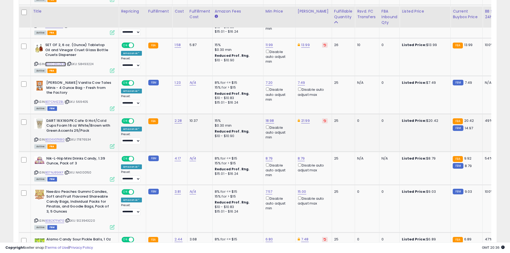
scroll to position [373, 0]
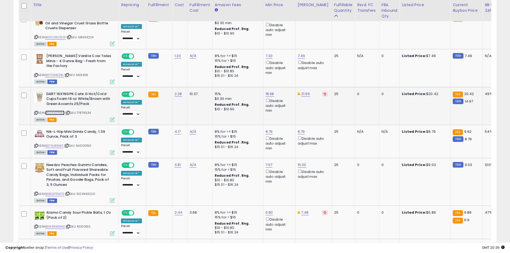
click at [63, 113] on link "B00KVGTK8G" at bounding box center [54, 113] width 19 height 5
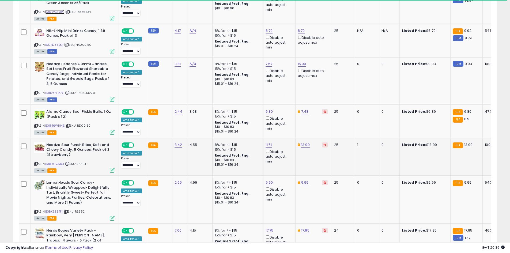
scroll to position [480, 0]
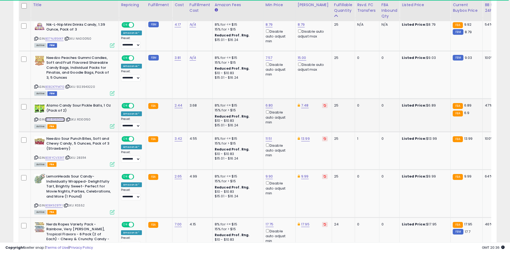
click at [64, 118] on link "B0846W1H4S" at bounding box center [55, 119] width 20 height 5
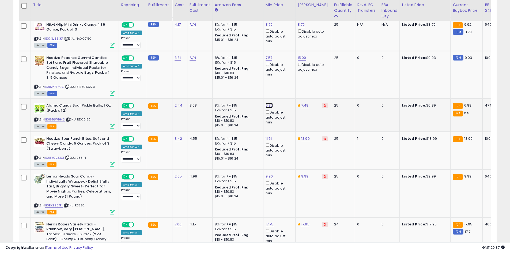
click at [265, 108] on link "6.80" at bounding box center [268, 105] width 7 height 5
type input "****"
click button "submit" at bounding box center [282, 86] width 9 height 8
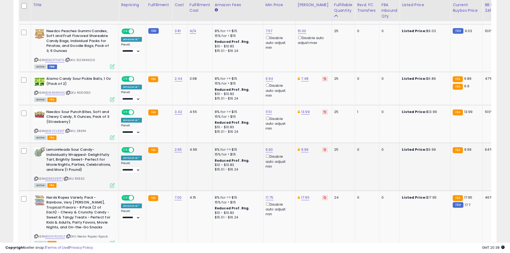
click at [53, 181] on div "ASIN: B0BK9Z8TF1 | SKU: RS552 Active FBA" at bounding box center [74, 167] width 80 height 40
click at [54, 180] on link "B0BK9Z8TF1" at bounding box center [53, 178] width 17 height 5
click at [305, 151] on link "9.99" at bounding box center [304, 149] width 7 height 5
type input "****"
click button "submit" at bounding box center [318, 131] width 9 height 8
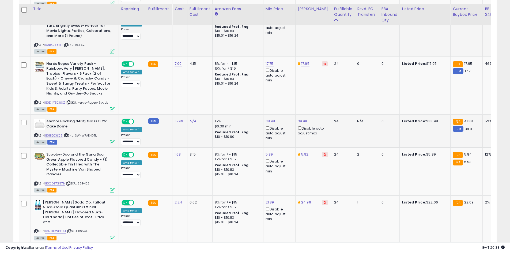
scroll to position [694, 0]
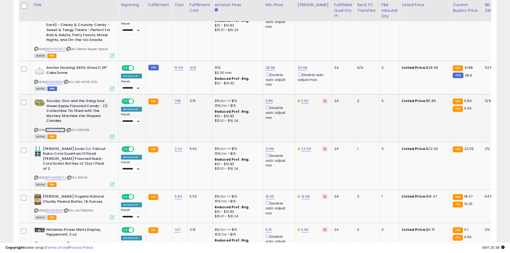
click at [59, 130] on link "B0CDZ7G97N" at bounding box center [55, 130] width 20 height 5
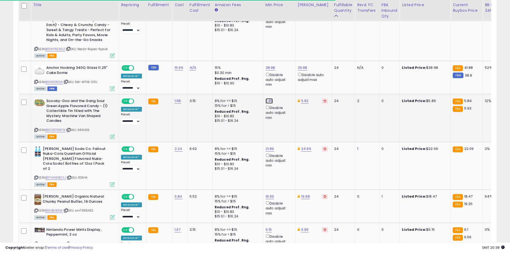
click at [268, 101] on link "5.89" at bounding box center [268, 100] width 7 height 5
type input "****"
click button "submit" at bounding box center [282, 82] width 9 height 8
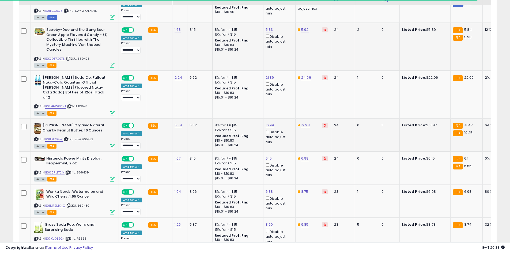
scroll to position [775, 0]
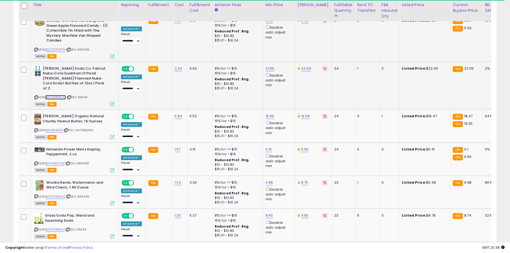
click at [52, 95] on link "B07HHW8CYJ" at bounding box center [55, 97] width 21 height 5
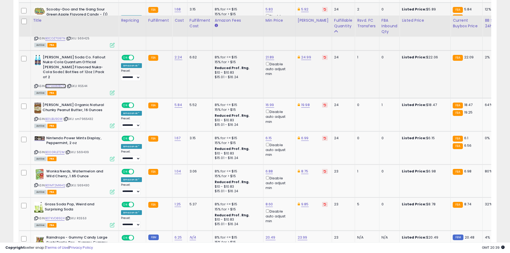
scroll to position [801, 0]
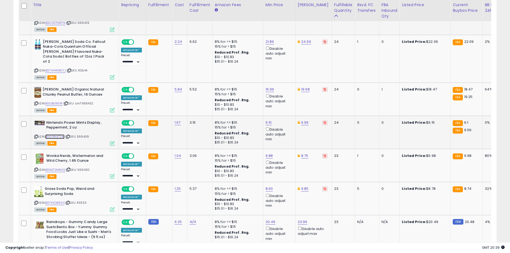
click at [61, 134] on link "B000RLET2M" at bounding box center [54, 136] width 19 height 5
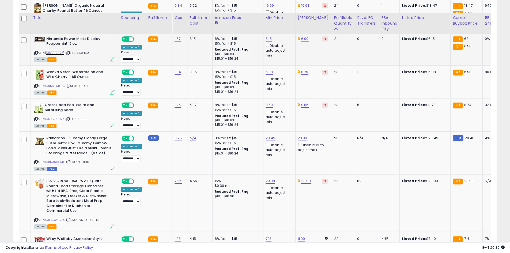
scroll to position [909, 0]
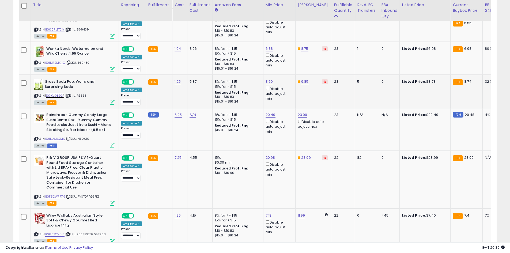
click at [50, 93] on link "B07KVD8924" at bounding box center [54, 95] width 19 height 5
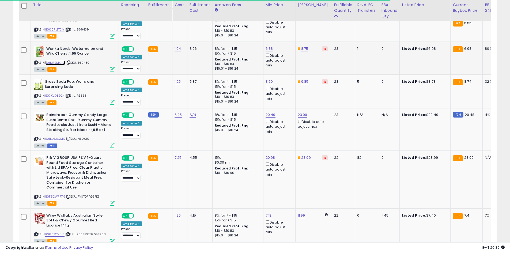
click at [51, 60] on link "B01M72MXHQ" at bounding box center [55, 62] width 20 height 5
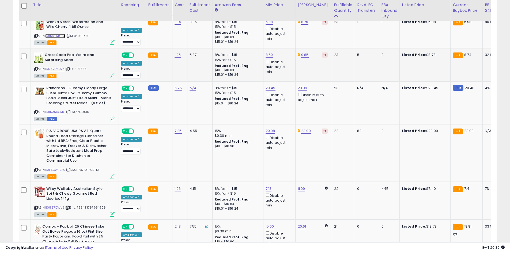
scroll to position [989, 0]
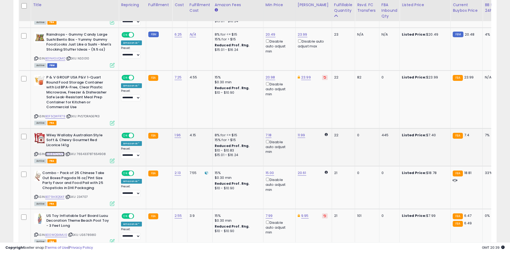
click at [57, 152] on link "B0887CVJV5" at bounding box center [54, 154] width 19 height 5
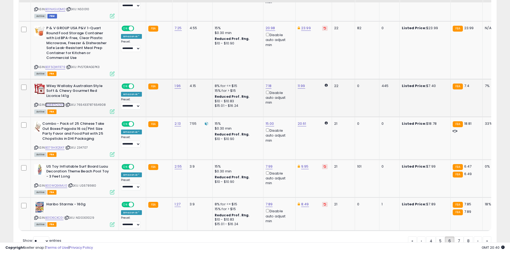
scroll to position [1057, 0]
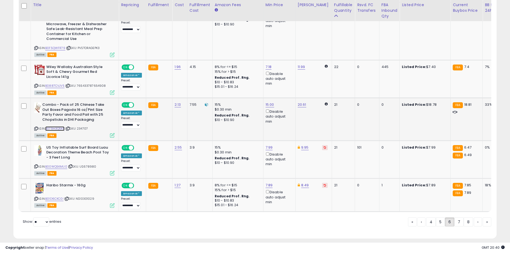
click at [55, 126] on link "B079H3Q5KF" at bounding box center [54, 128] width 19 height 5
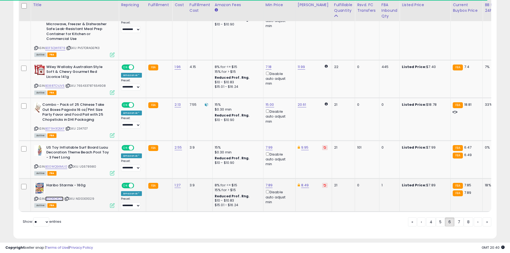
click at [57, 196] on link "B01D6CXC0I" at bounding box center [54, 198] width 18 height 5
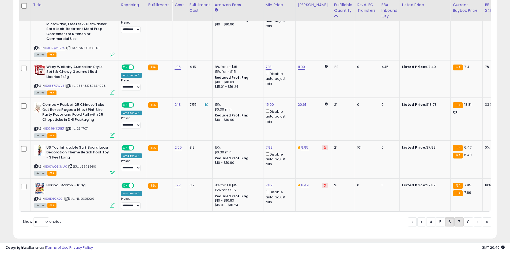
click at [455, 217] on link "7" at bounding box center [458, 221] width 9 height 9
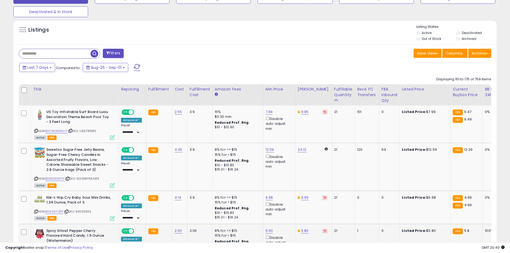
scroll to position [186, 0]
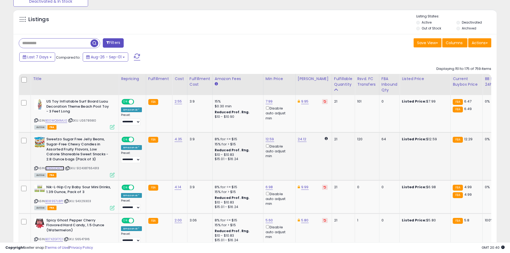
click at [62, 170] on link "B0B6GDWT1P" at bounding box center [54, 168] width 19 height 5
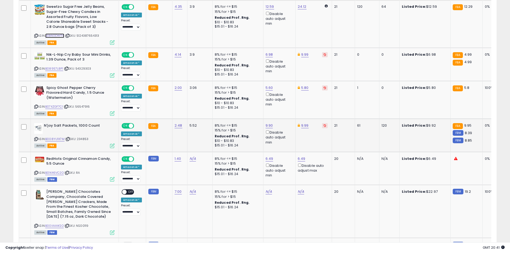
scroll to position [320, 0]
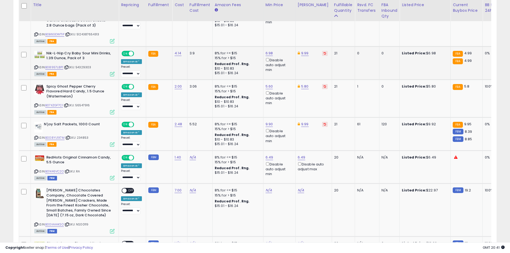
click at [54, 64] on div "ASIN: B08957L8P1 | SKU: 54329303 Active FBA" at bounding box center [74, 63] width 80 height 25
click at [54, 66] on link "B08957L8P1" at bounding box center [54, 67] width 18 height 5
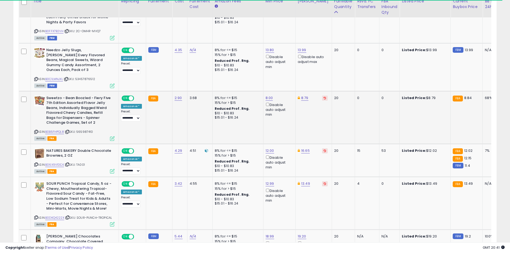
scroll to position [507, 0]
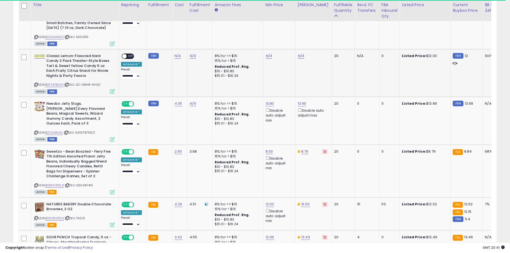
drag, startPoint x: 314, startPoint y: 77, endPoint x: 312, endPoint y: 85, distance: 8.4
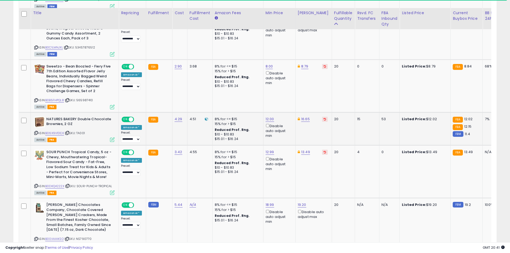
scroll to position [600, 0]
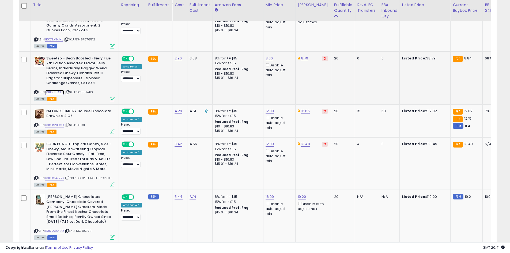
click at [57, 90] on link "B0B5FHPQL8" at bounding box center [54, 92] width 19 height 5
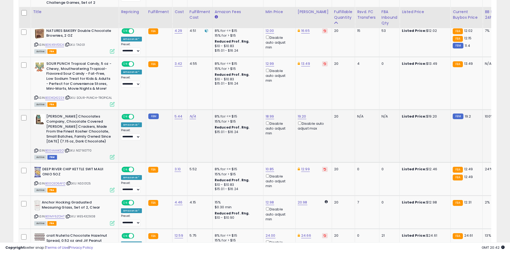
scroll to position [734, 0]
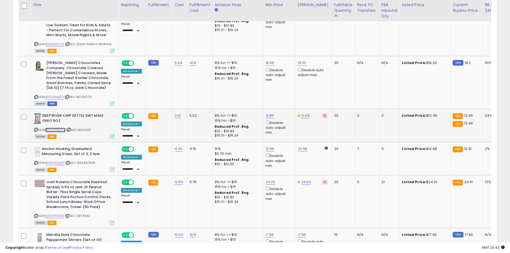
click at [59, 129] on link "B00CEO6AFO" at bounding box center [55, 130] width 20 height 5
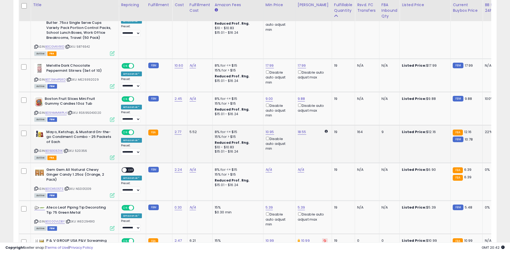
scroll to position [921, 0]
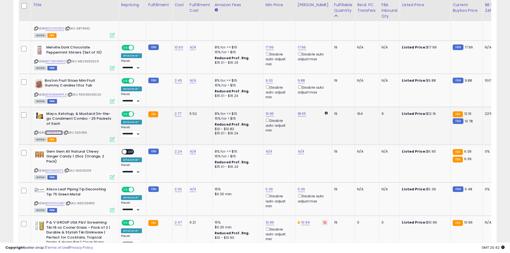
click at [55, 134] on link "B01B3E8ZXK" at bounding box center [53, 132] width 17 height 5
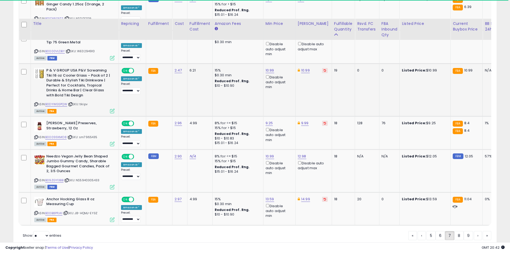
scroll to position [1092, 0]
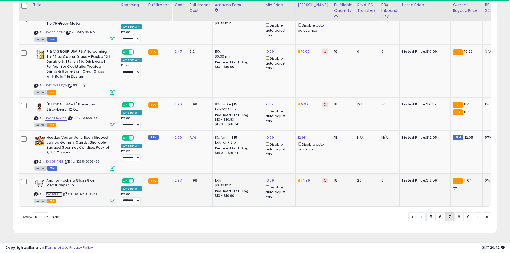
click at [49, 192] on link "B00B8PPJ4I" at bounding box center [53, 194] width 17 height 5
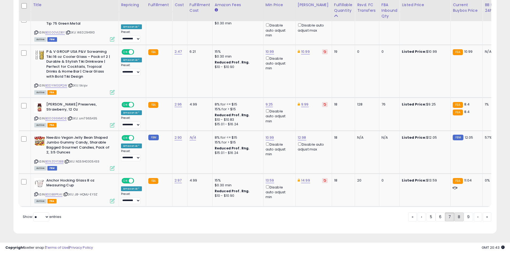
click at [458, 215] on link "8" at bounding box center [458, 216] width 9 height 9
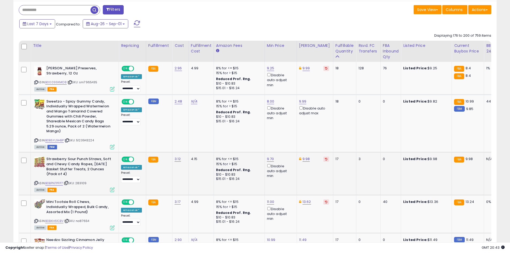
scroll to position [266, 0]
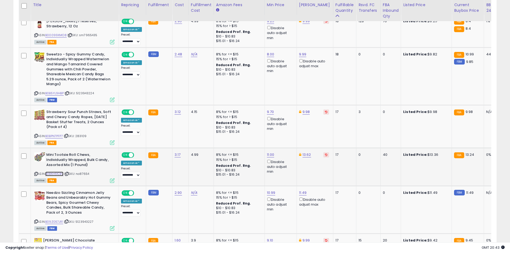
click at [61, 174] on link "B0BKH61CBV" at bounding box center [54, 174] width 18 height 5
click at [305, 153] on link "13.62" at bounding box center [306, 154] width 9 height 5
type input "****"
click button "submit" at bounding box center [319, 136] width 9 height 8
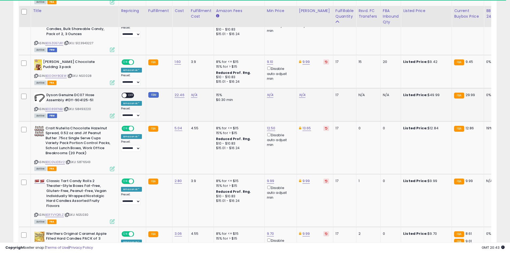
scroll to position [451, 0]
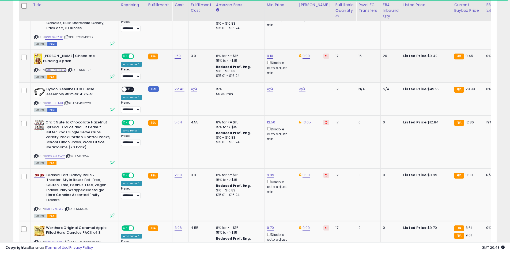
click at [63, 69] on link "B000NY8OEW" at bounding box center [55, 70] width 21 height 5
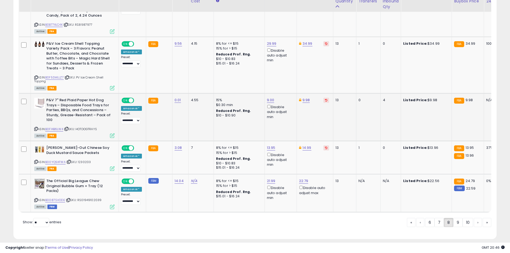
scroll to position [1163, 0]
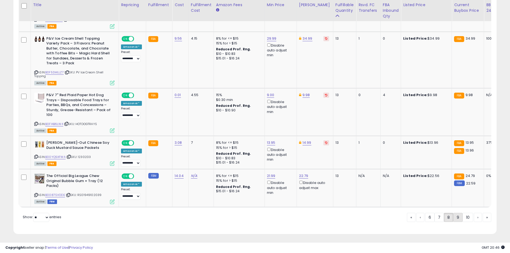
drag, startPoint x: 456, startPoint y: 219, endPoint x: 459, endPoint y: 218, distance: 3.6
click at [456, 219] on link "9" at bounding box center [457, 217] width 9 height 9
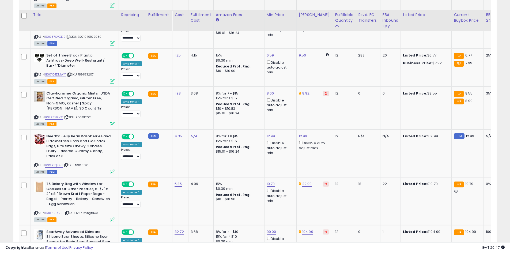
scroll to position [347, 0]
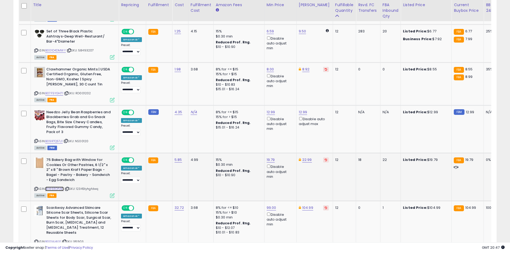
click at [50, 189] on link "B086RDPJBT" at bounding box center [54, 189] width 18 height 5
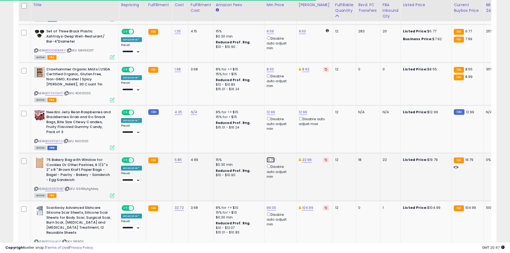
click at [267, 158] on link "19.79" at bounding box center [271, 159] width 8 height 5
type input "**"
click button "submit" at bounding box center [283, 141] width 9 height 8
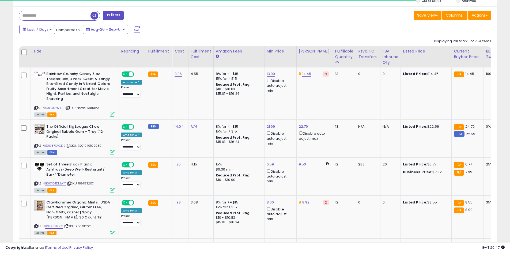
scroll to position [213, 0]
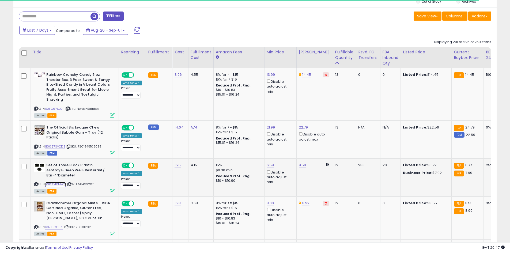
click at [62, 184] on link "B001O4DMWY" at bounding box center [55, 184] width 21 height 5
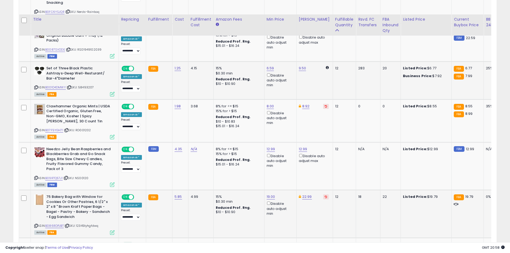
scroll to position [324, 0]
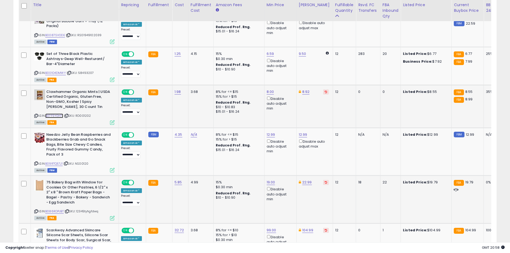
click at [57, 116] on link "B07F5YGH71" at bounding box center [54, 115] width 18 height 5
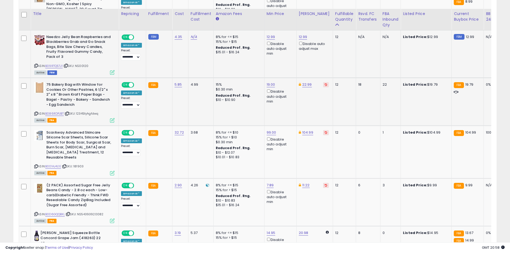
scroll to position [431, 0]
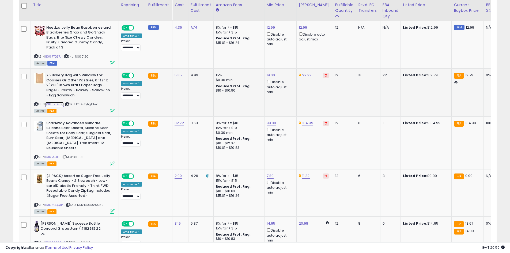
click at [59, 104] on link "B086RDPJBT" at bounding box center [54, 104] width 18 height 5
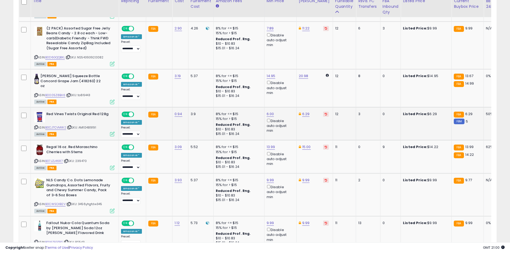
scroll to position [567, 0]
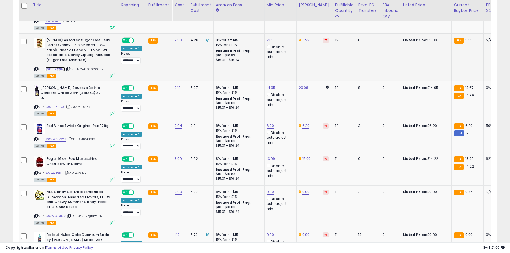
click at [59, 67] on link "B0D6GQQBXL" at bounding box center [55, 69] width 20 height 5
click at [55, 105] on link "B0005Z8BA6" at bounding box center [55, 107] width 20 height 5
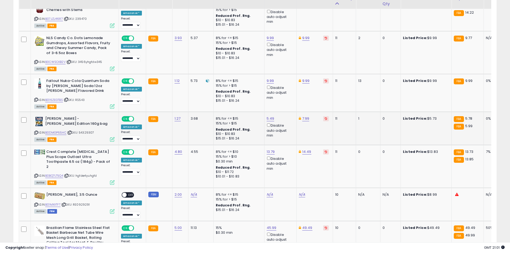
scroll to position [721, 0]
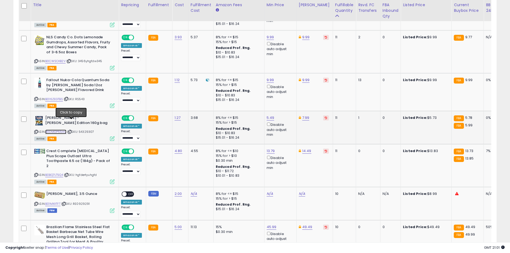
click at [66, 130] on link "B0DMGP65HC" at bounding box center [55, 132] width 21 height 5
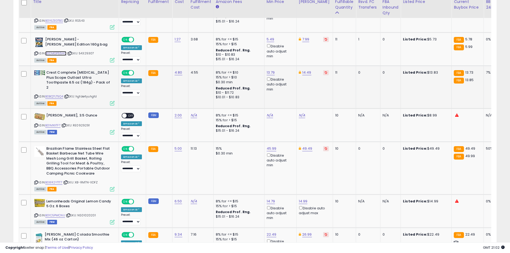
scroll to position [802, 0]
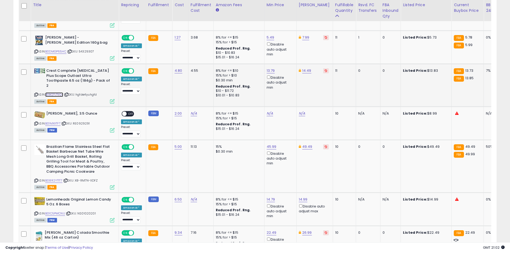
click at [62, 92] on link "B0BQ7LT5Q4" at bounding box center [54, 94] width 18 height 5
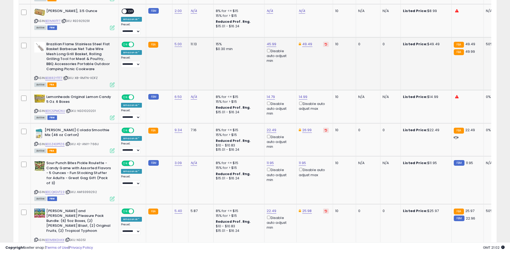
scroll to position [909, 0]
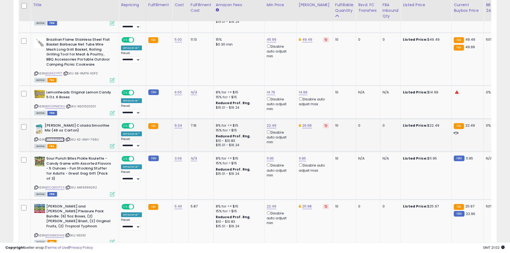
click at [56, 137] on link "B00Z40PPZ6" at bounding box center [54, 139] width 19 height 5
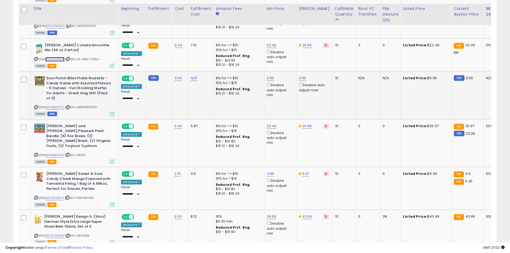
scroll to position [1016, 0]
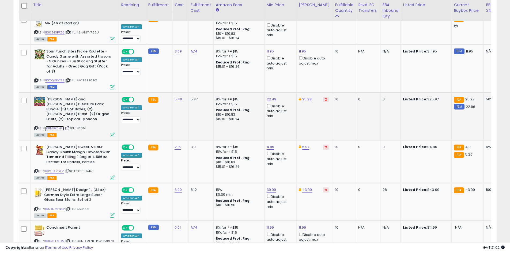
click at [60, 126] on link "B01M8K0H4X" at bounding box center [54, 128] width 19 height 5
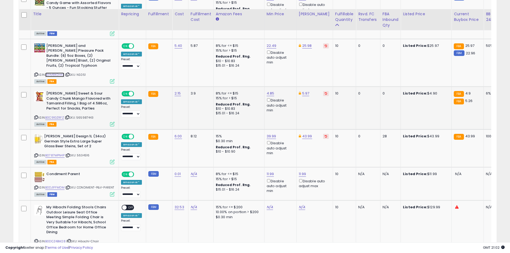
scroll to position [1094, 0]
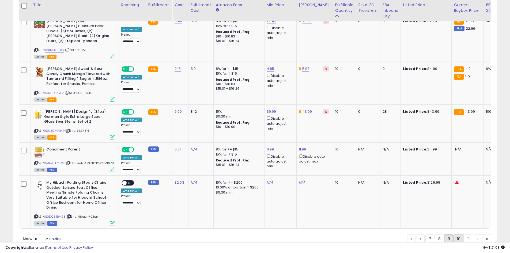
click at [455, 234] on link "10" at bounding box center [458, 238] width 10 height 9
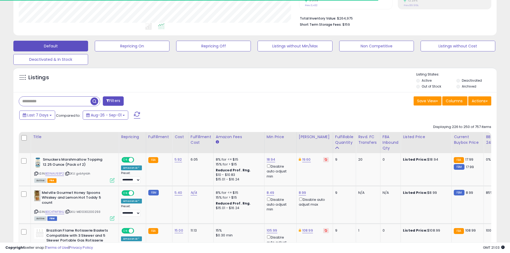
scroll to position [132, 0]
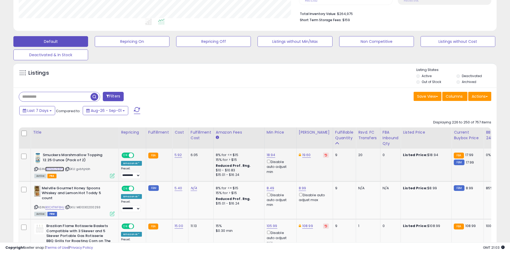
click at [63, 169] on link "B01NAU93P2" at bounding box center [54, 169] width 19 height 5
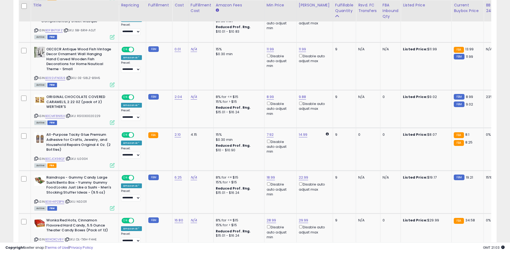
scroll to position [400, 0]
click at [55, 158] on link "B0CJCK98QF" at bounding box center [55, 158] width 20 height 5
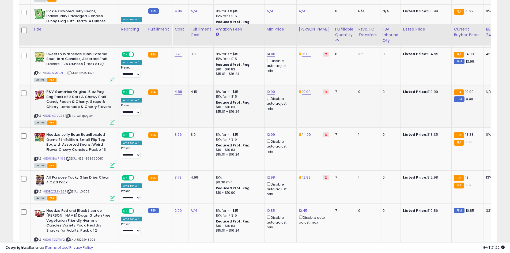
scroll to position [1135, 0]
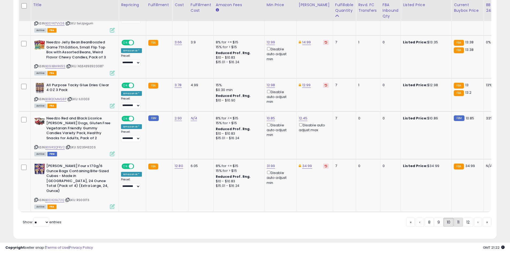
click at [455, 218] on link "11" at bounding box center [458, 222] width 9 height 9
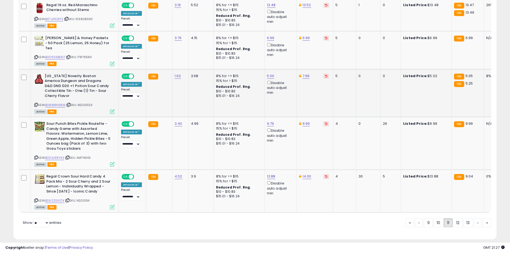
scroll to position [1100, 0]
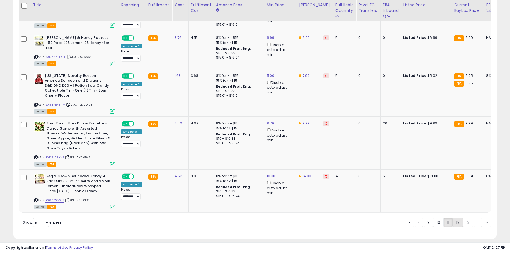
click at [456, 218] on link "12" at bounding box center [458, 222] width 10 height 9
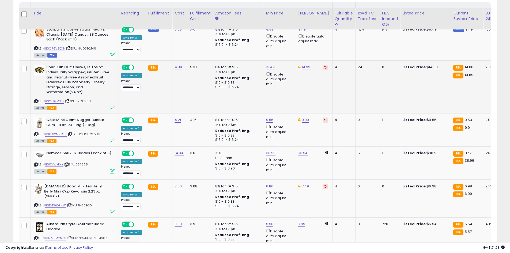
scroll to position [266, 0]
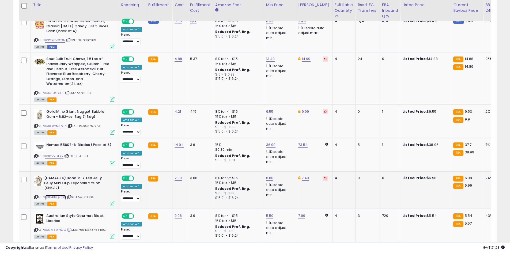
click at [58, 195] on link "B0D43KQRNW" at bounding box center [55, 197] width 21 height 5
click at [309, 176] on div "7.49" at bounding box center [313, 178] width 30 height 5
click at [302, 179] on link "7.49" at bounding box center [305, 177] width 7 height 5
type input "*"
type input "****"
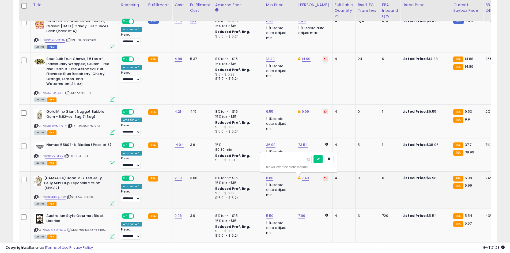
click button "submit" at bounding box center [317, 159] width 9 height 8
click at [64, 91] on link "B0CT94FCDB" at bounding box center [54, 93] width 19 height 5
click at [307, 56] on link "14.99" at bounding box center [306, 58] width 9 height 5
type input "*****"
click button "submit" at bounding box center [318, 40] width 9 height 8
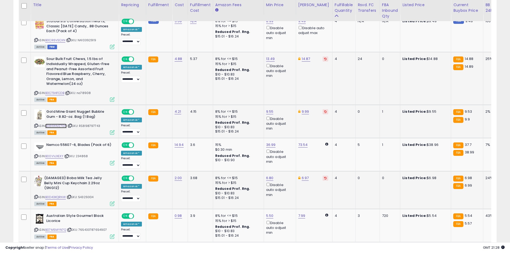
click at [61, 126] on link "B08KWMZ7GN" at bounding box center [55, 126] width 21 height 5
click at [268, 111] on link "9.55" at bounding box center [269, 111] width 7 height 5
type input "***"
click button "submit" at bounding box center [282, 93] width 9 height 8
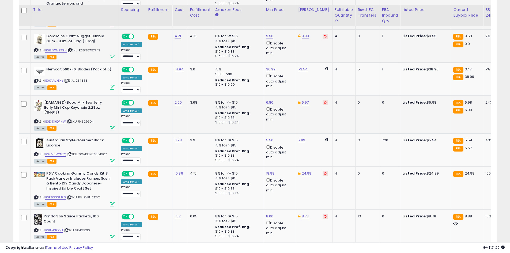
scroll to position [347, 0]
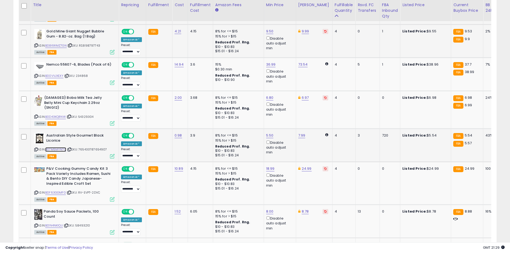
click at [61, 151] on link "B07M5MYN7Q" at bounding box center [55, 149] width 21 height 5
